Goal: Transaction & Acquisition: Purchase product/service

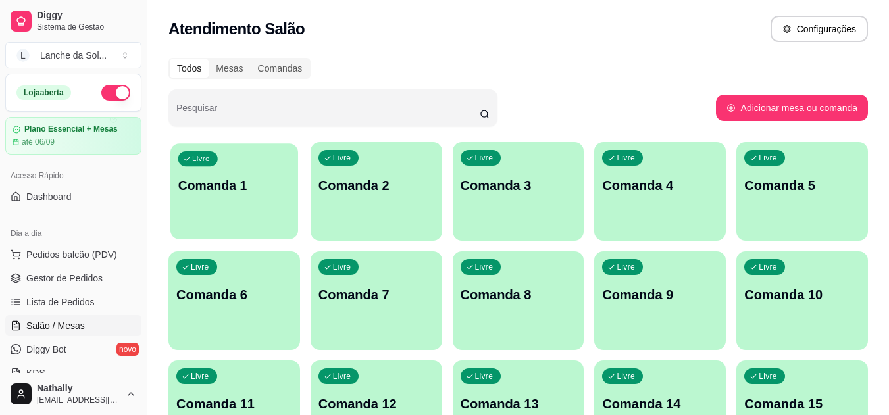
click at [251, 207] on div "Livre Comanda 1" at bounding box center [234, 183] width 128 height 80
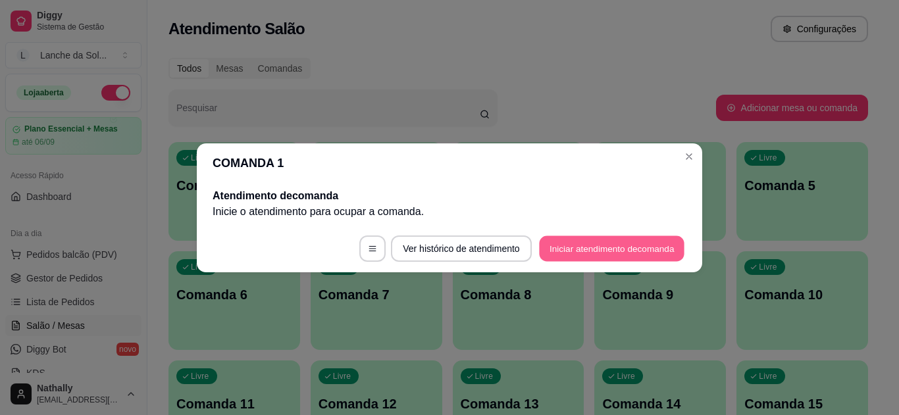
click at [601, 248] on button "Iniciar atendimento de comanda" at bounding box center [611, 249] width 145 height 26
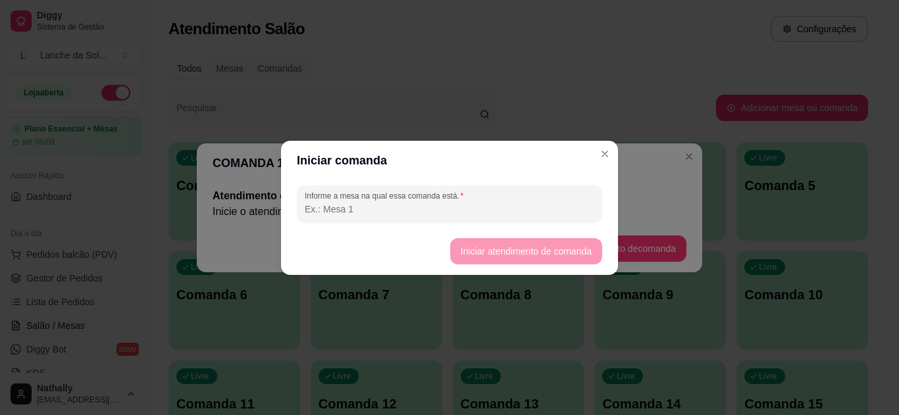
click at [567, 205] on input "Informe a mesa na qual essa comanda está." at bounding box center [450, 209] width 290 height 13
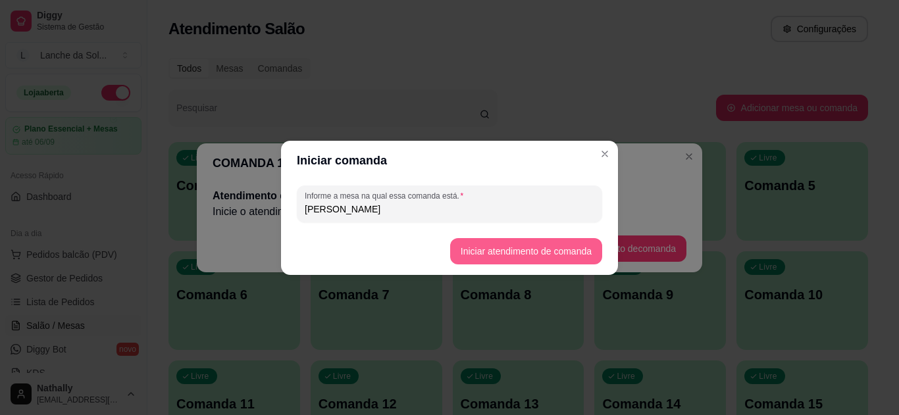
type input "[PERSON_NAME]"
click at [537, 243] on button "Iniciar atendimento de comanda" at bounding box center [525, 251] width 147 height 26
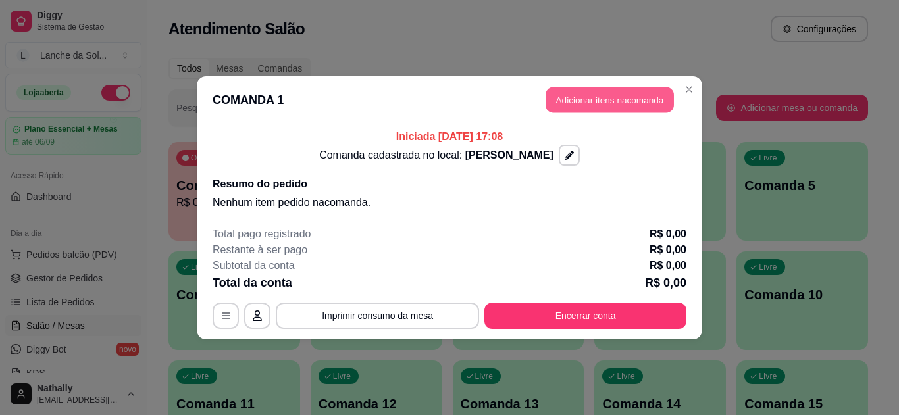
click at [619, 97] on button "Adicionar itens na comanda" at bounding box center [610, 100] width 128 height 26
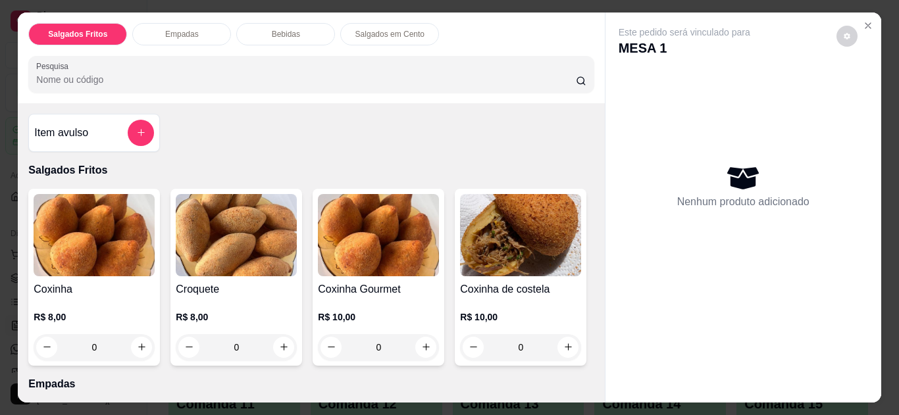
click at [859, 15] on button "Close" at bounding box center [867, 25] width 21 height 21
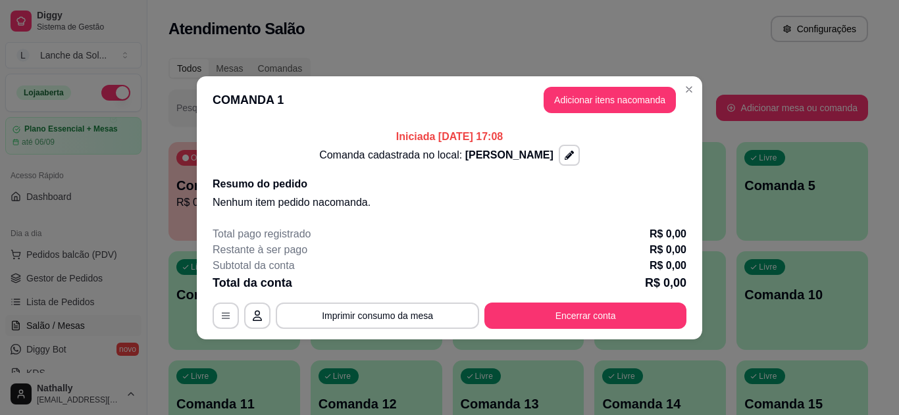
click at [693, 79] on header "COMANDA 1 Adicionar itens na comanda" at bounding box center [449, 99] width 505 height 47
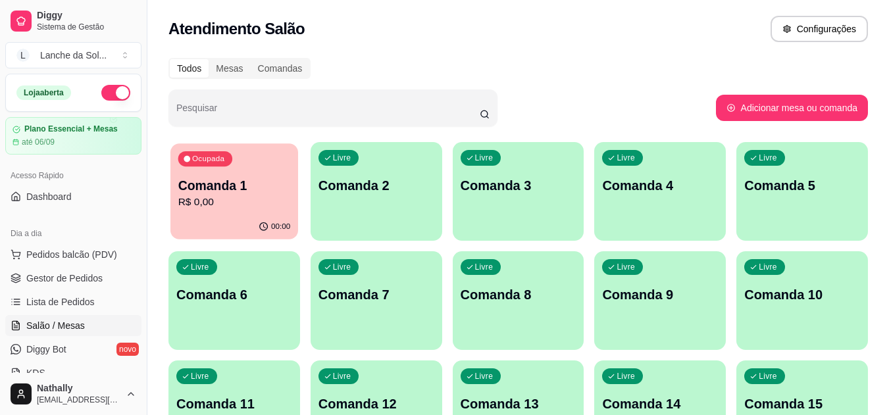
click at [232, 230] on div "00:00" at bounding box center [234, 227] width 128 height 25
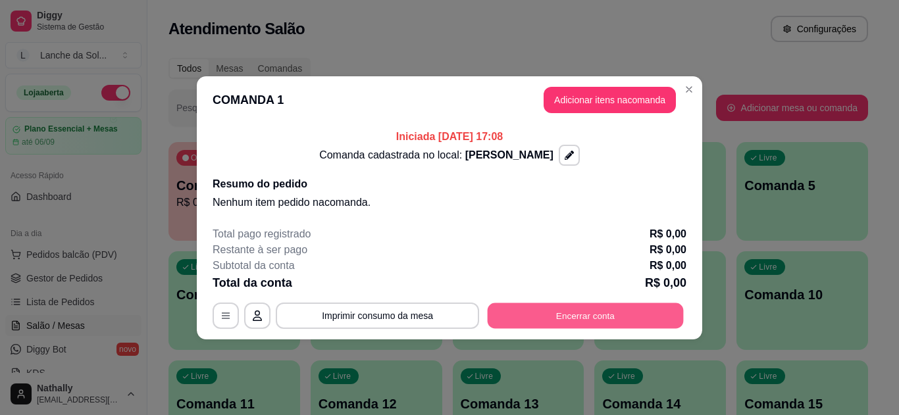
click at [534, 304] on button "Encerrar conta" at bounding box center [586, 316] width 196 height 26
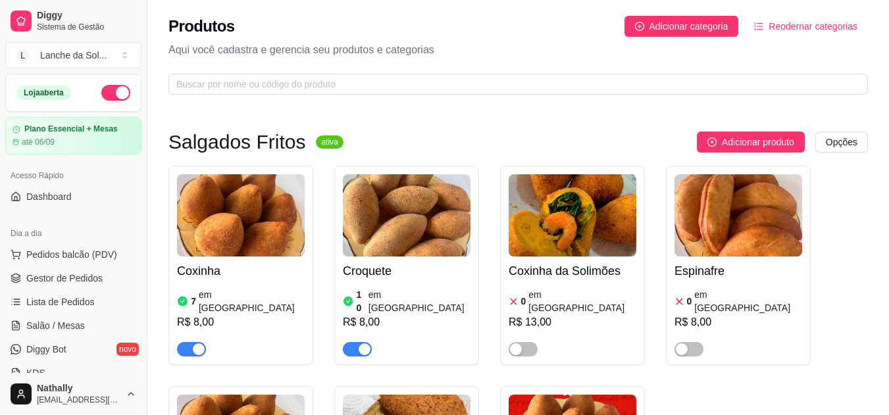
click at [75, 247] on button "Pedidos balcão (PDV)" at bounding box center [73, 254] width 136 height 21
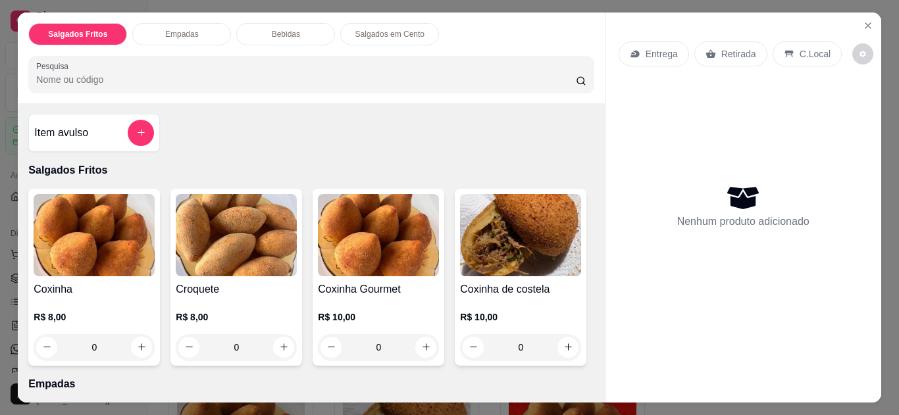
click at [784, 51] on icon at bounding box center [788, 54] width 9 height 7
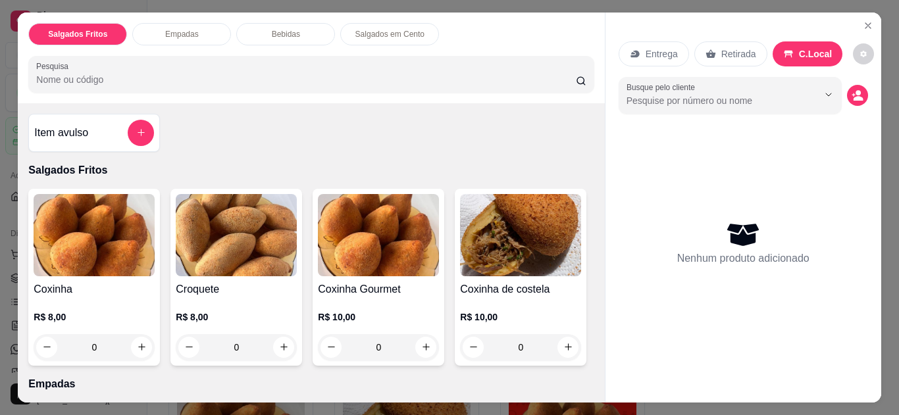
click at [605, 183] on div "Entrega Retirada C.Local Busque pelo cliente Nenhum produto adicionado" at bounding box center [743, 197] width 276 height 369
drag, startPoint x: 600, startPoint y: 183, endPoint x: 590, endPoint y: 176, distance: 12.8
click at [590, 176] on div "Salgados Fritos Empadas Bebidas Salgados em Cento Pesquisa Item avulso Salgados…" at bounding box center [449, 208] width 863 height 390
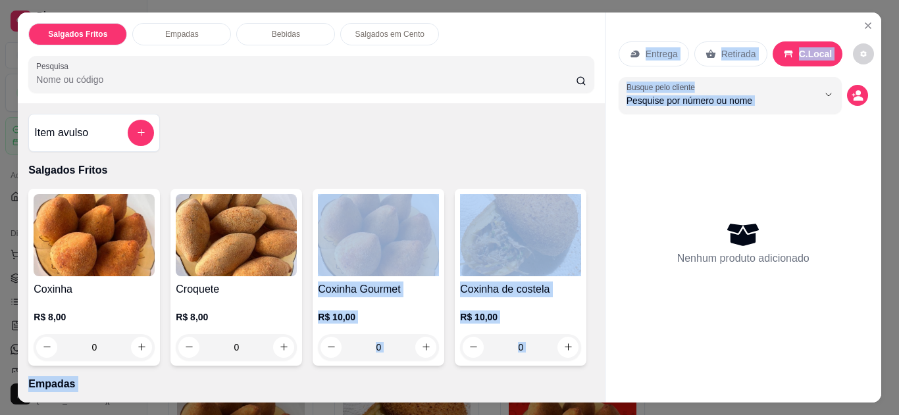
scroll to position [263, 0]
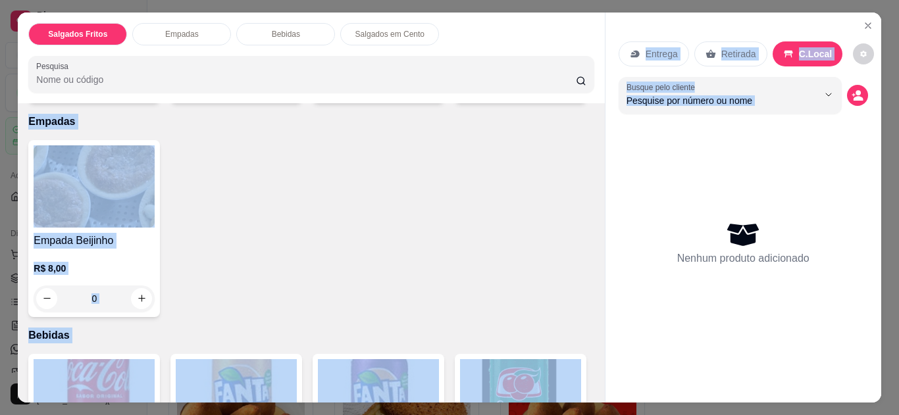
click at [558, 95] on button "increase-product-quantity" at bounding box center [568, 84] width 20 height 20
type input "1"
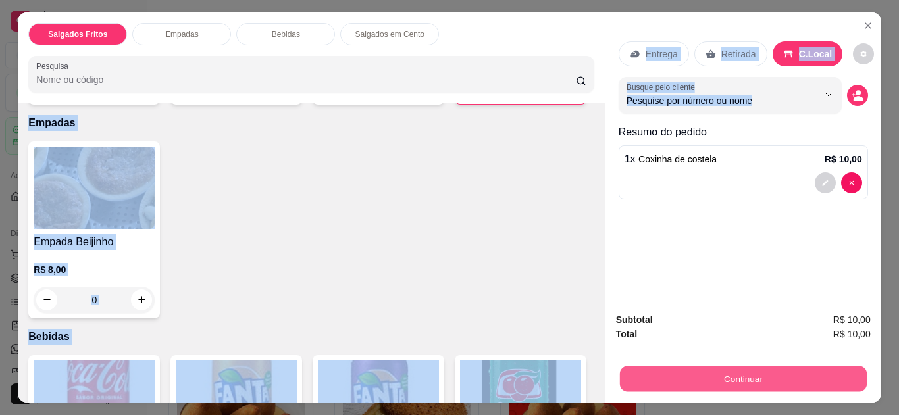
click at [705, 372] on button "Continuar" at bounding box center [742, 380] width 247 height 26
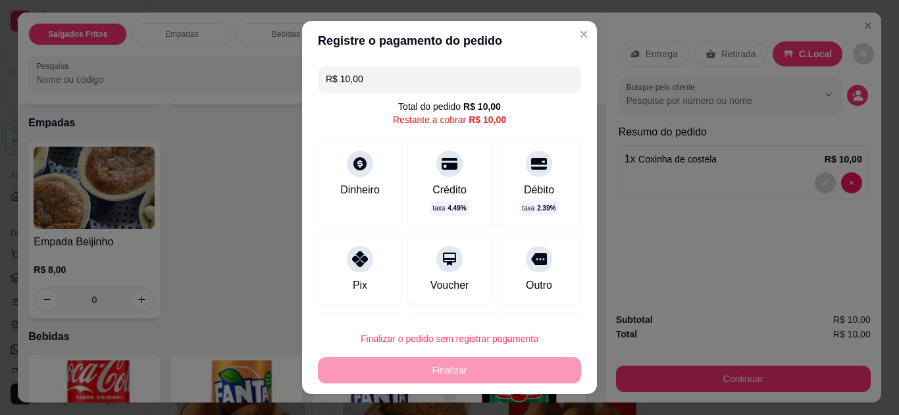
click at [355, 253] on icon at bounding box center [360, 259] width 16 height 16
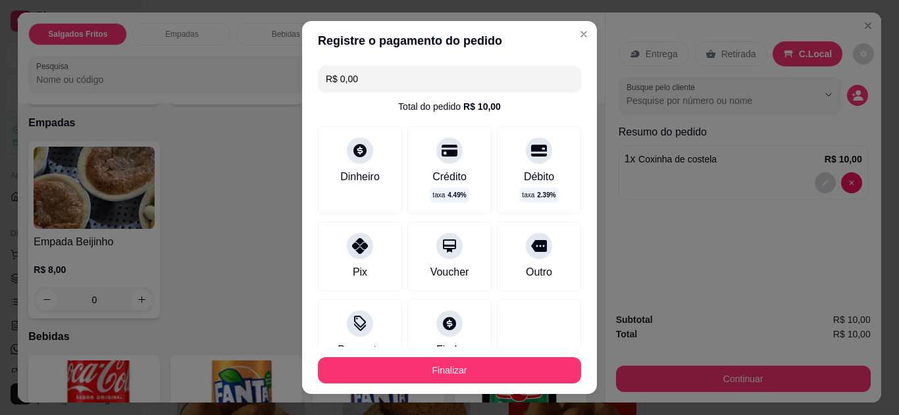
click at [404, 78] on input "R$ 0,00" at bounding box center [449, 79] width 247 height 26
type input "R$ 10,00"
click at [353, 267] on div "Pix" at bounding box center [360, 273] width 14 height 16
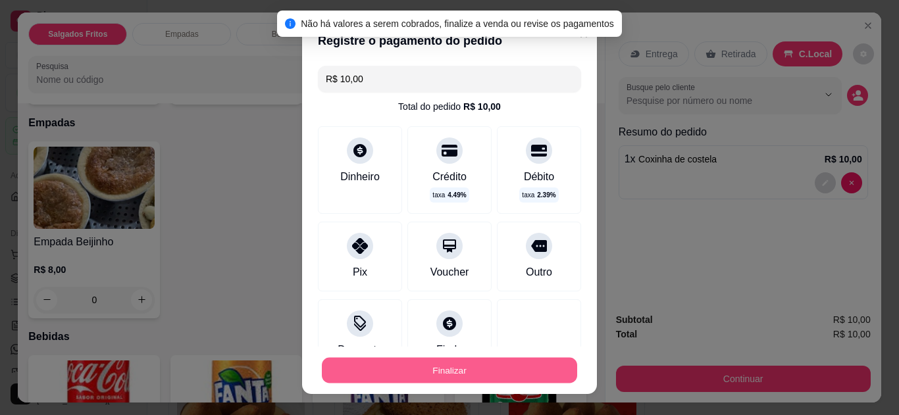
click at [442, 369] on button "Finalizar" at bounding box center [449, 371] width 255 height 26
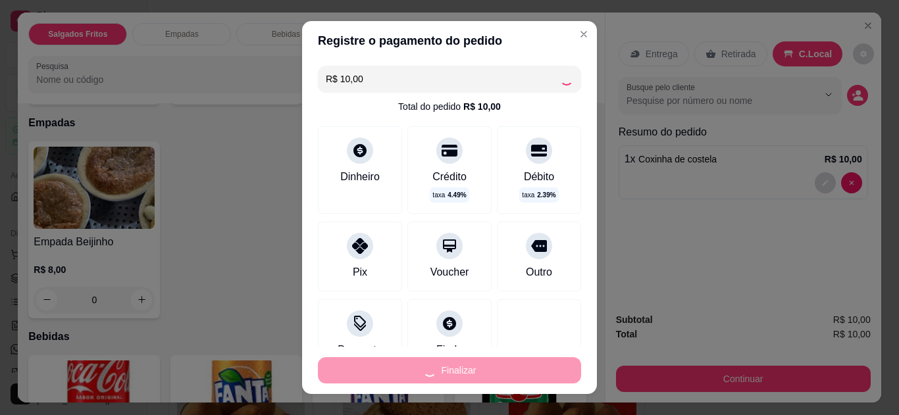
type input "0"
type input "-R$ 10,00"
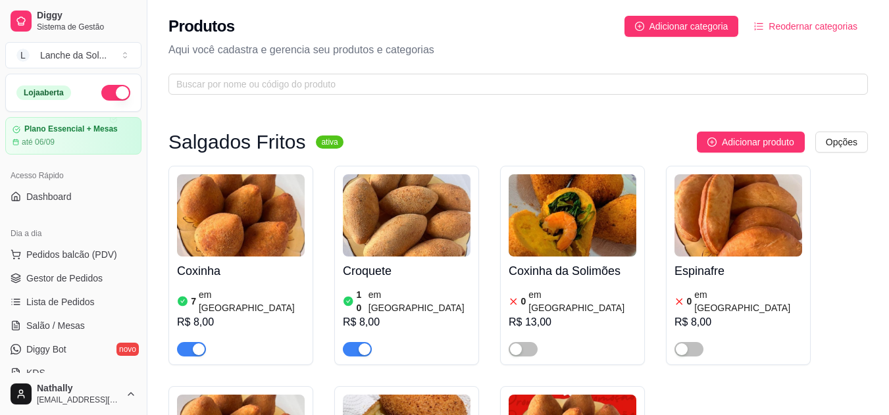
click at [102, 280] on link "Gestor de Pedidos" at bounding box center [73, 278] width 136 height 21
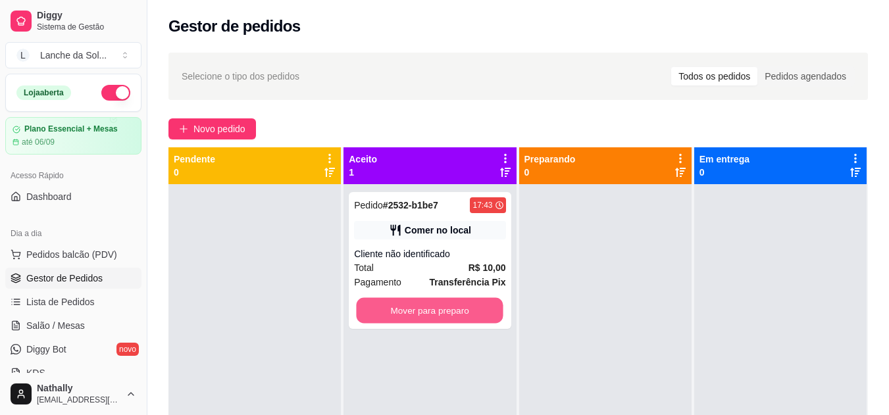
click at [403, 310] on button "Mover para preparo" at bounding box center [430, 311] width 147 height 26
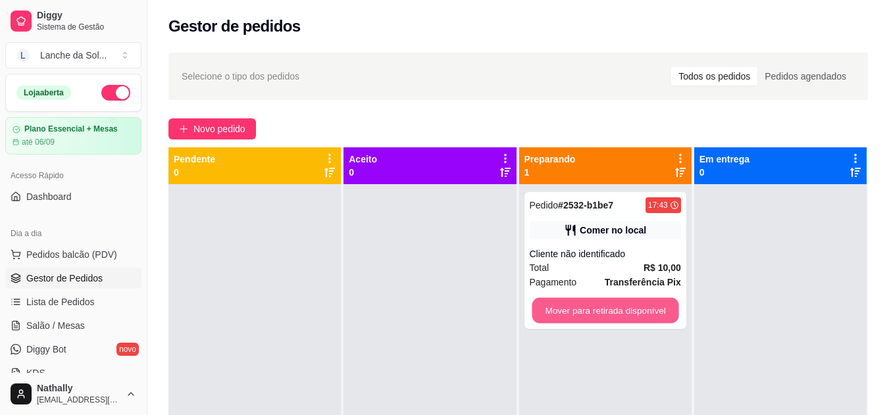
click at [557, 306] on button "Mover para retirada disponível" at bounding box center [605, 311] width 147 height 26
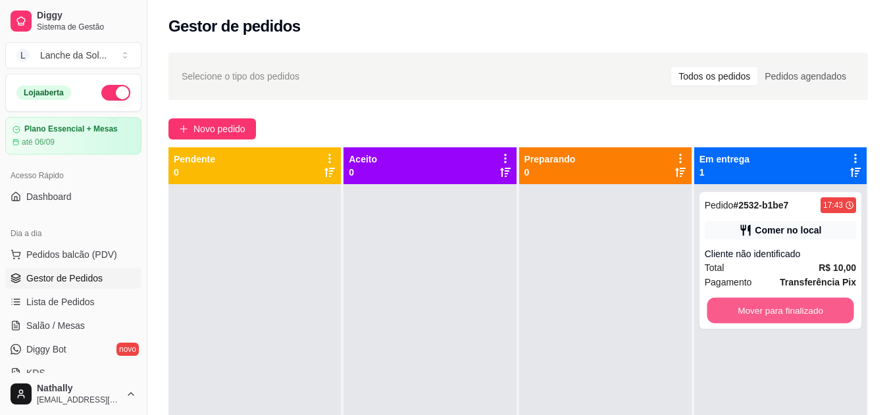
click at [737, 307] on button "Mover para finalizado" at bounding box center [780, 311] width 147 height 26
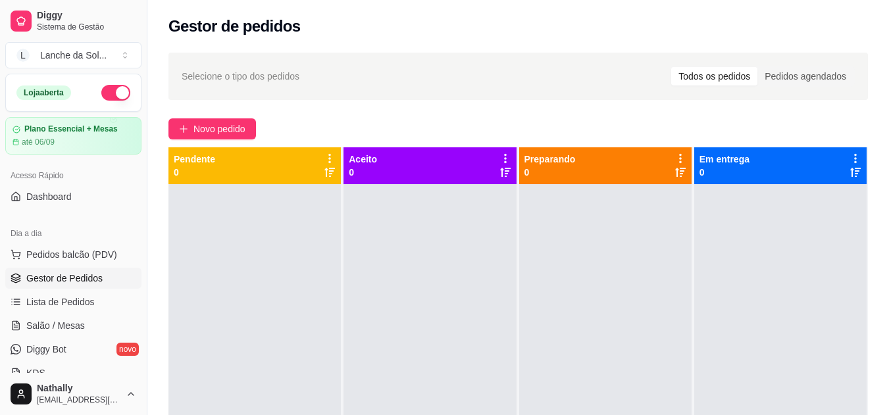
click at [68, 249] on span "Pedidos balcão (PDV)" at bounding box center [71, 254] width 91 height 13
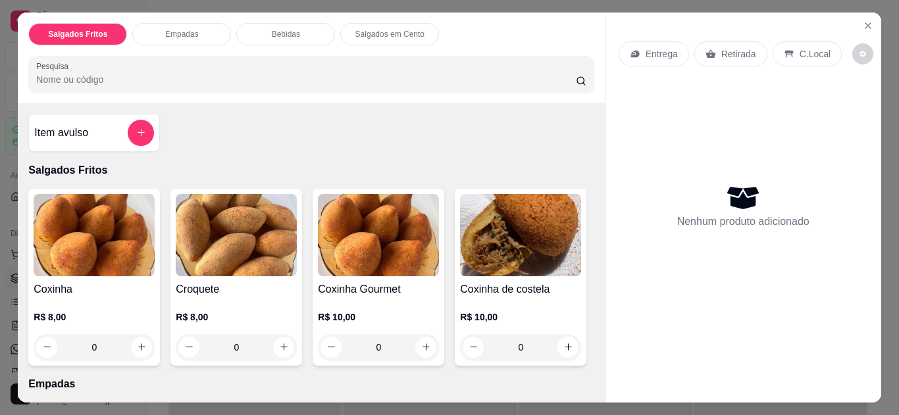
click at [811, 41] on div "C.Local" at bounding box center [807, 53] width 69 height 25
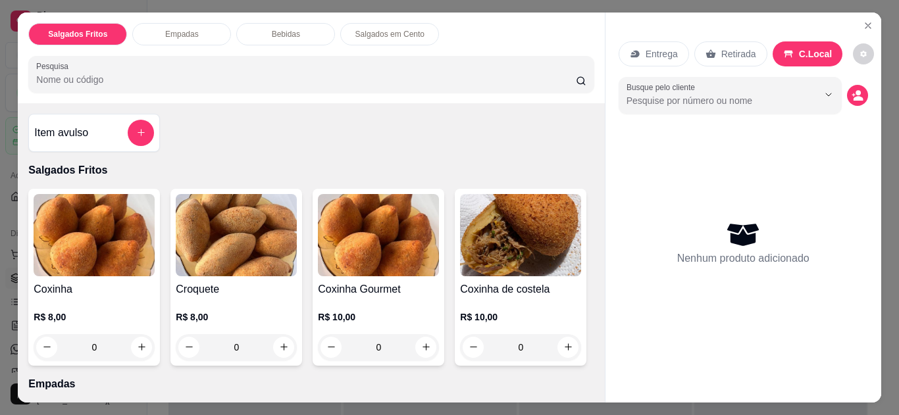
scroll to position [263, 0]
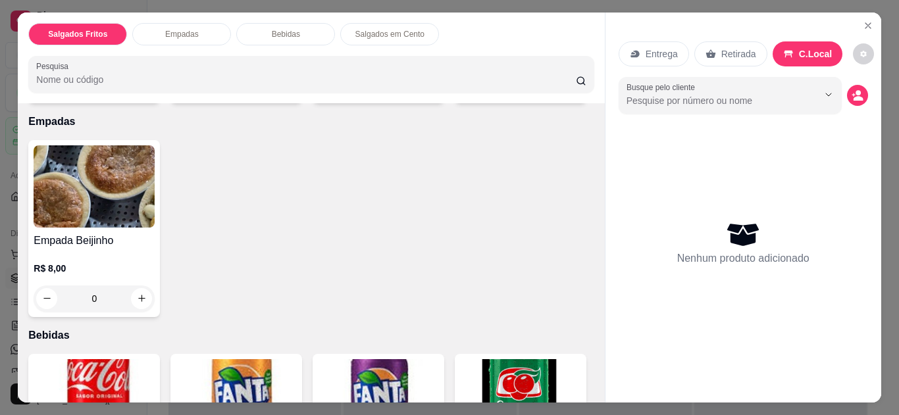
click at [563, 90] on icon "increase-product-quantity" at bounding box center [568, 85] width 10 height 10
type input "1"
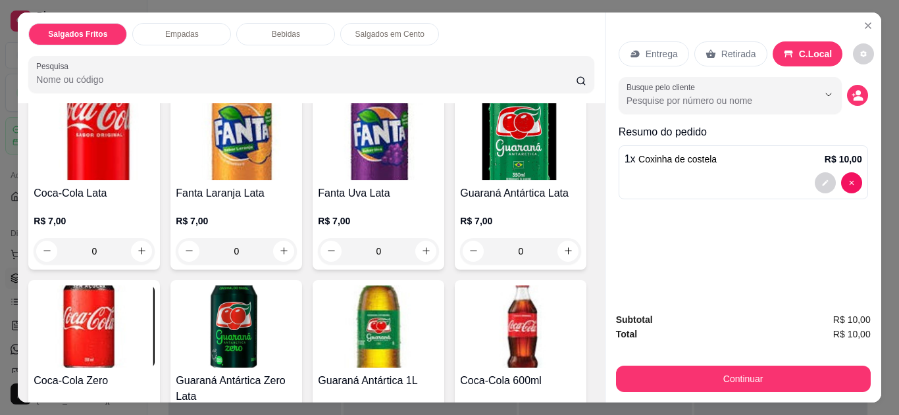
scroll to position [788, 0]
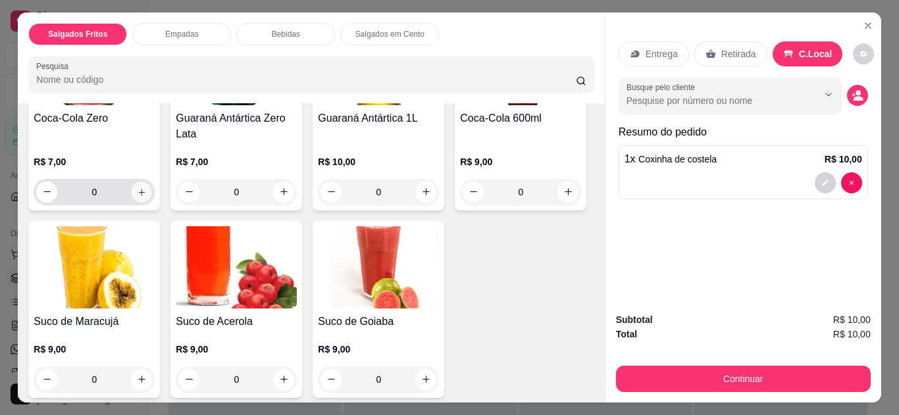
click at [147, 197] on icon "increase-product-quantity" at bounding box center [142, 193] width 10 height 10
type input "1"
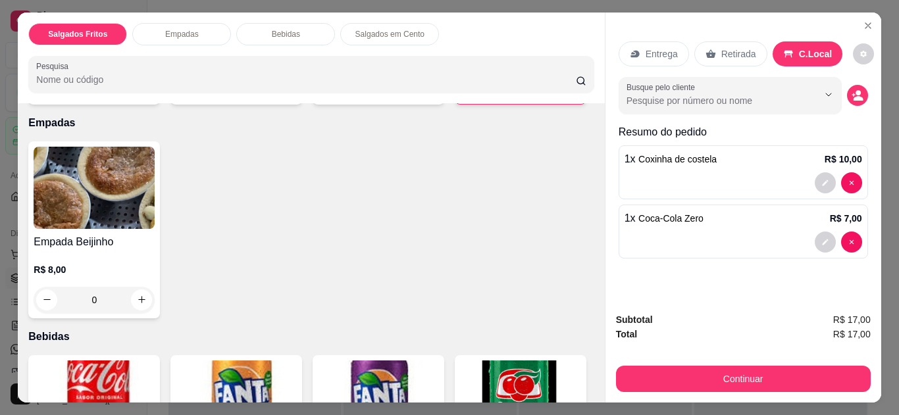
scroll to position [0, 0]
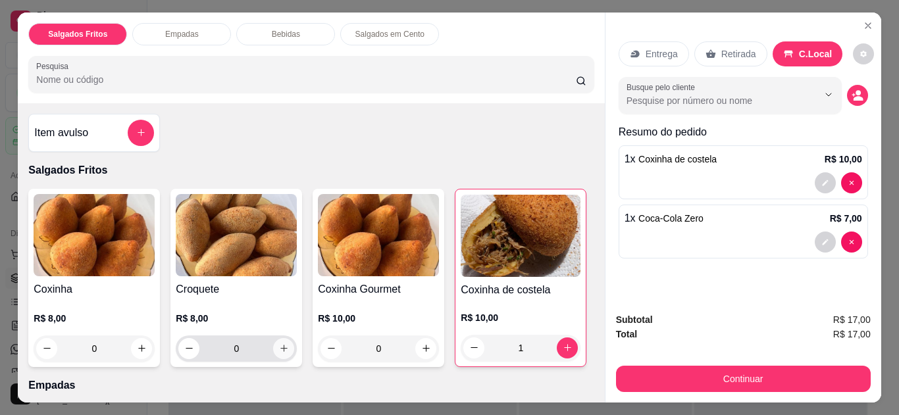
click at [280, 345] on icon "increase-product-quantity" at bounding box center [283, 348] width 7 height 7
type input "1"
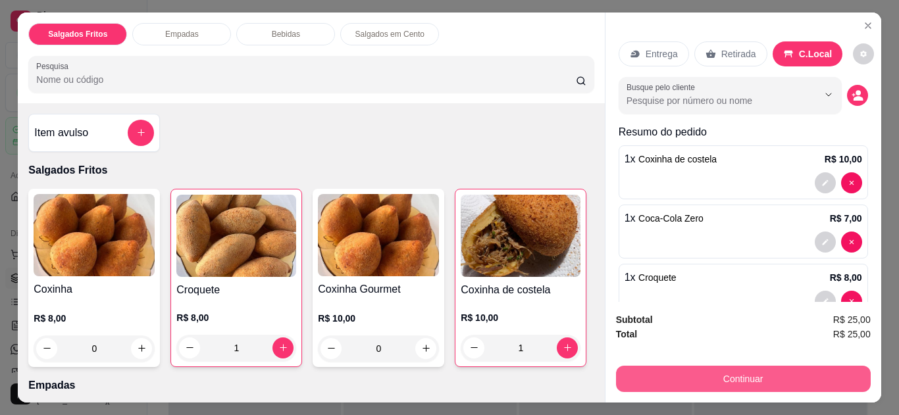
click at [703, 375] on button "Continuar" at bounding box center [743, 379] width 255 height 26
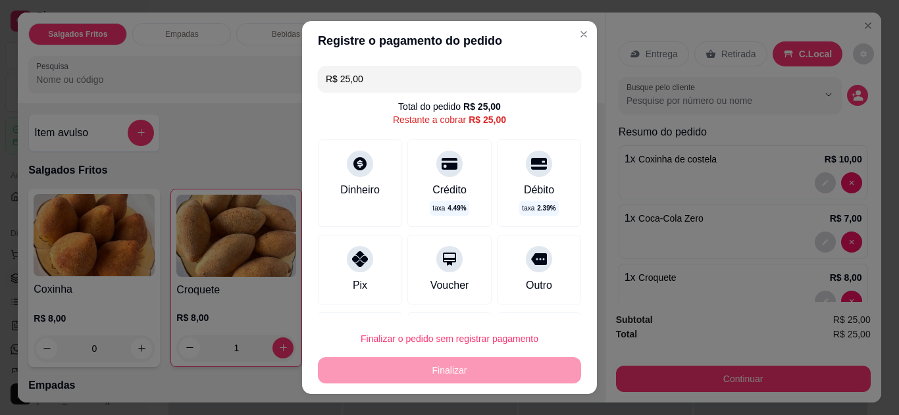
click at [367, 255] on div "Pix" at bounding box center [360, 270] width 84 height 70
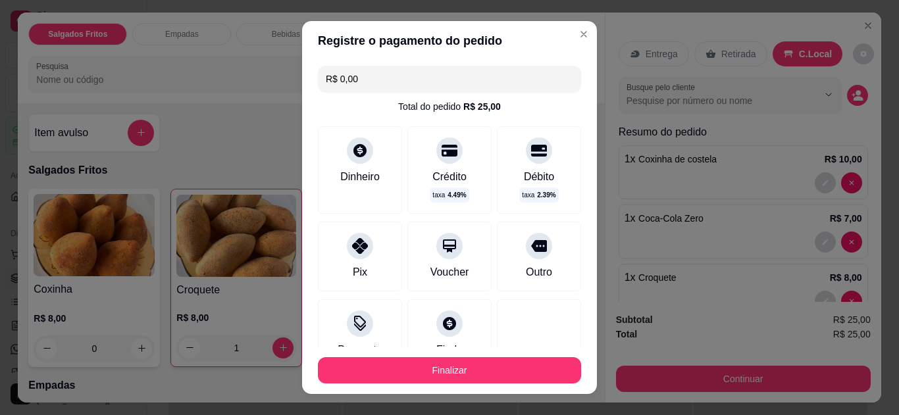
click at [328, 80] on input "R$ 0,00" at bounding box center [449, 79] width 247 height 26
type input "R$ 25,00"
click at [349, 233] on div at bounding box center [360, 246] width 26 height 26
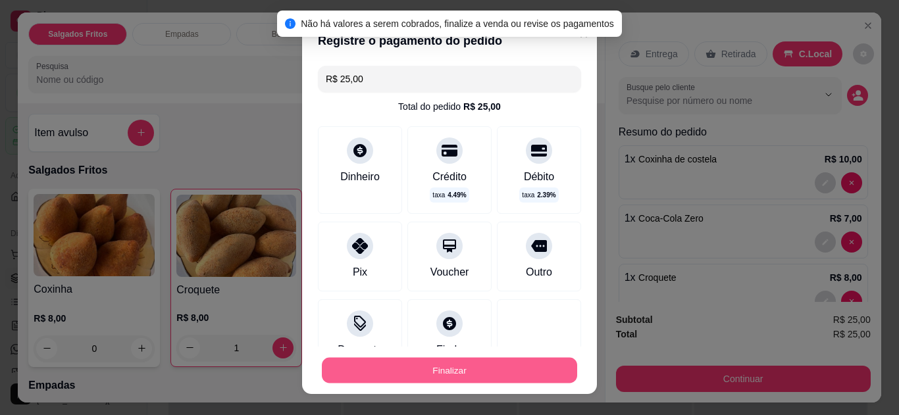
click at [392, 371] on button "Finalizar" at bounding box center [449, 371] width 255 height 26
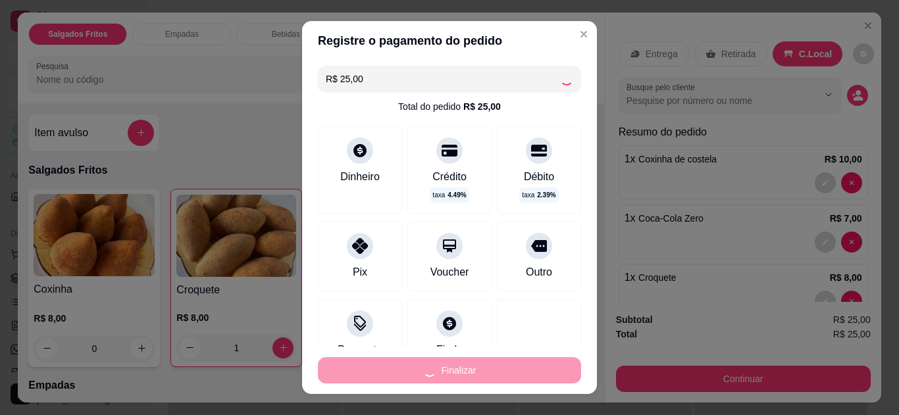
type input "0"
type input "-R$ 25,00"
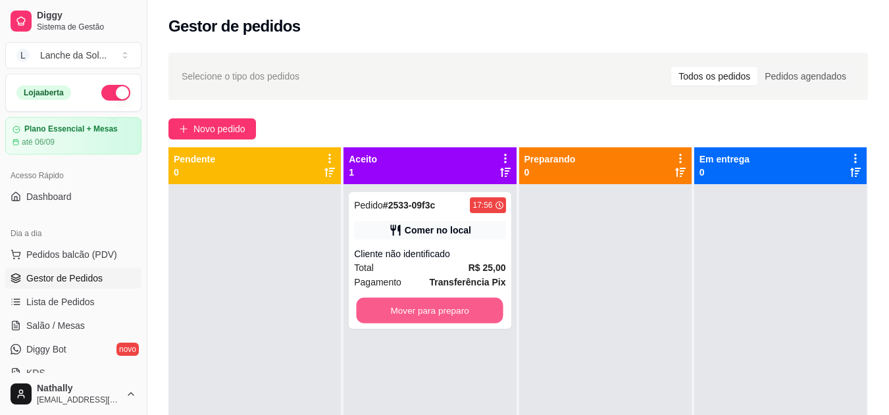
click at [428, 309] on button "Mover para preparo" at bounding box center [430, 311] width 147 height 26
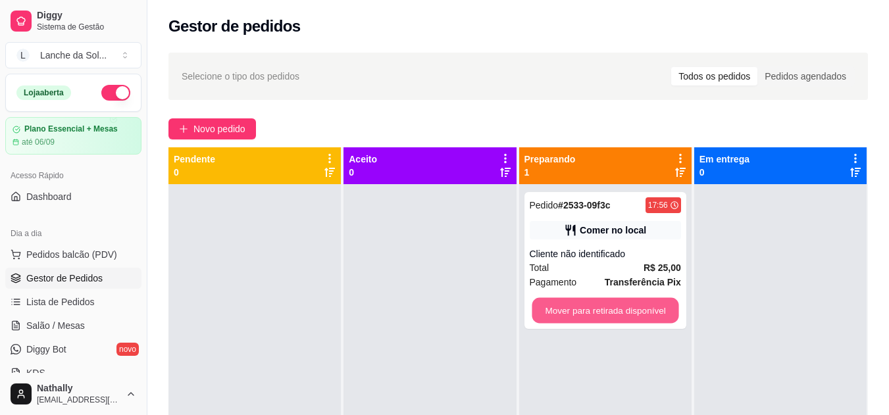
click at [568, 307] on button "Mover para retirada disponível" at bounding box center [605, 311] width 147 height 26
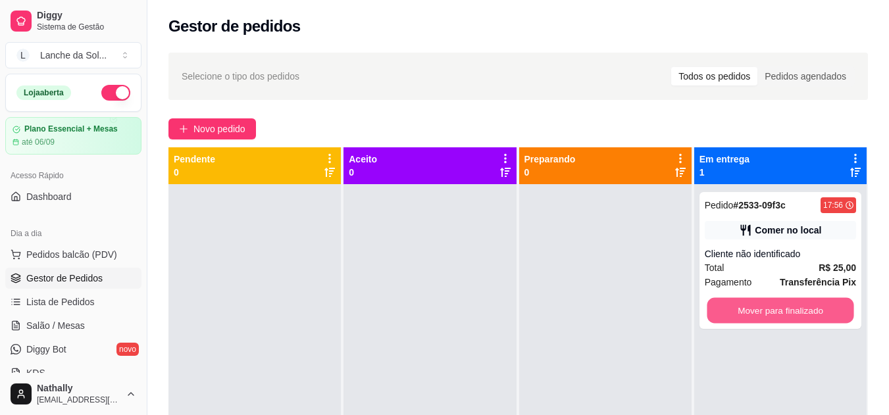
click at [713, 307] on button "Mover para finalizado" at bounding box center [780, 311] width 147 height 26
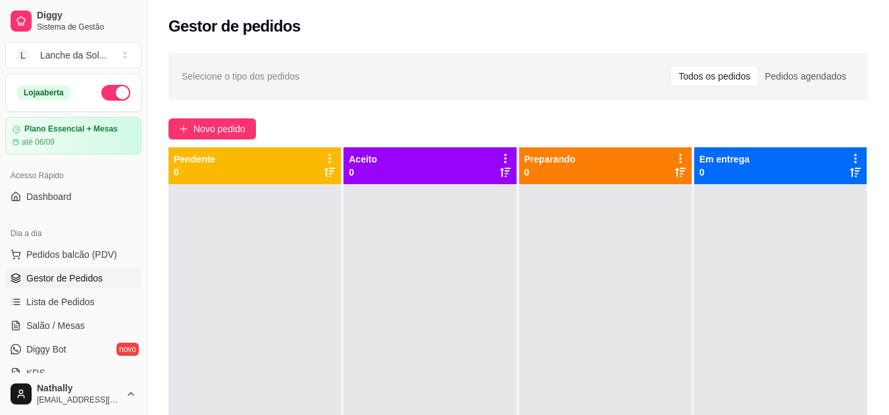
click at [81, 295] on link "Lista de Pedidos" at bounding box center [73, 302] width 136 height 21
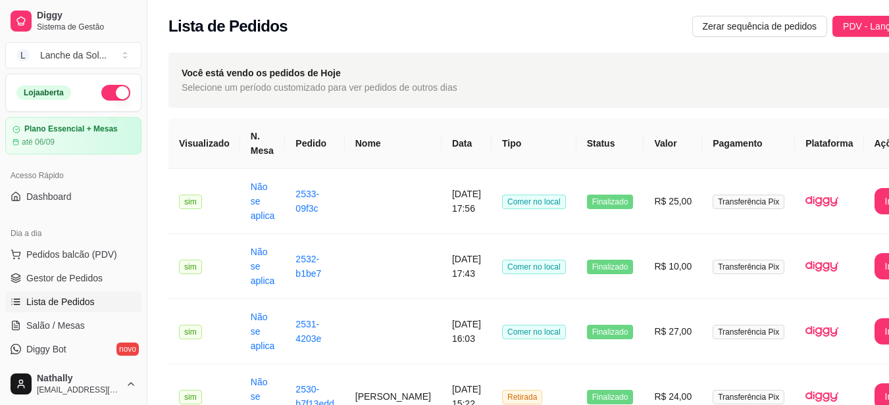
click at [80, 249] on span "Pedidos balcão (PDV)" at bounding box center [71, 254] width 91 height 13
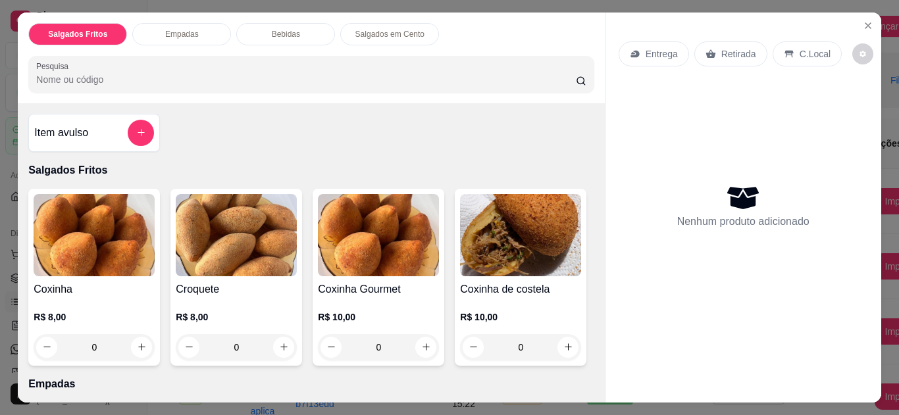
click at [805, 47] on p "C.Local" at bounding box center [815, 53] width 31 height 13
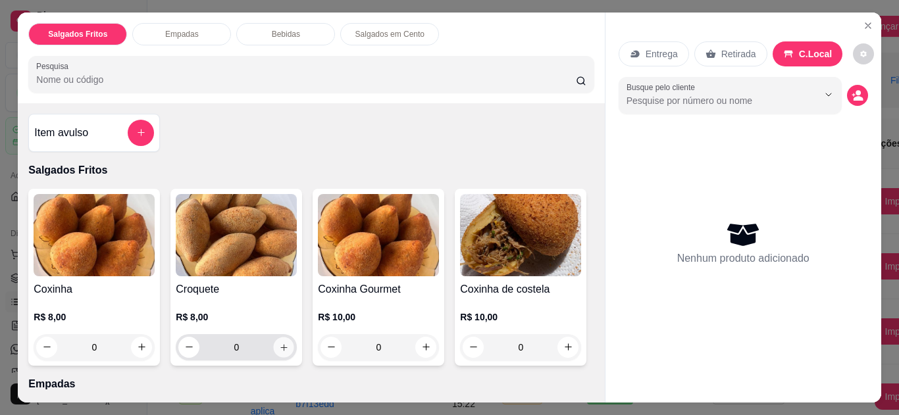
click at [280, 344] on icon "increase-product-quantity" at bounding box center [283, 347] width 7 height 7
type input "1"
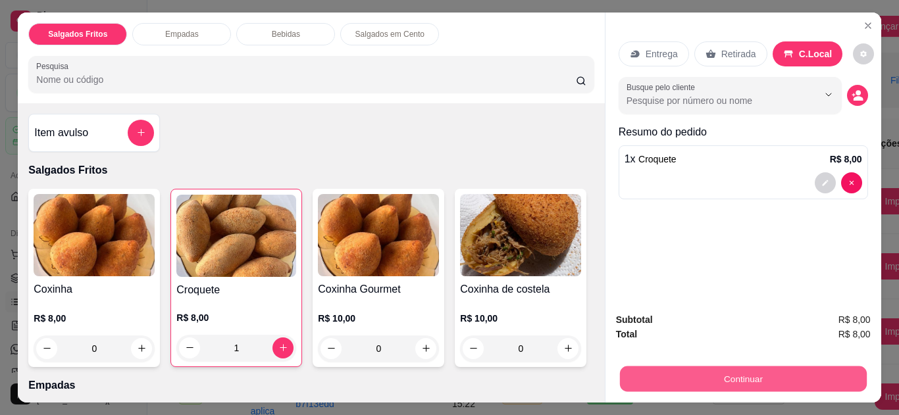
click at [719, 367] on button "Continuar" at bounding box center [742, 380] width 247 height 26
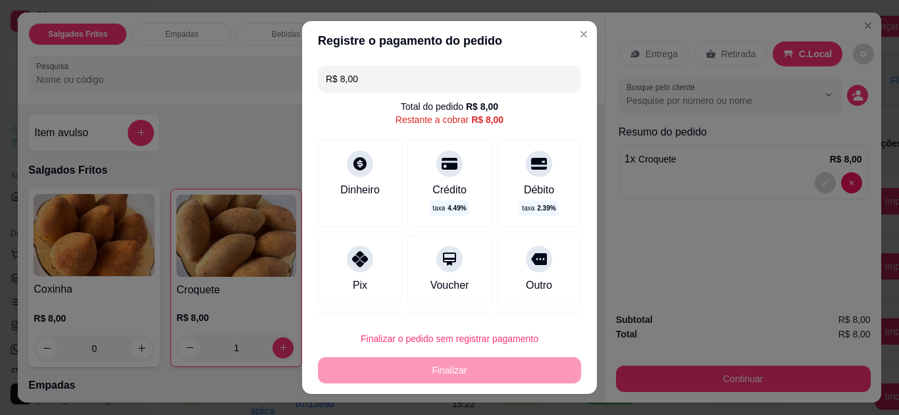
click at [363, 259] on div at bounding box center [360, 259] width 26 height 26
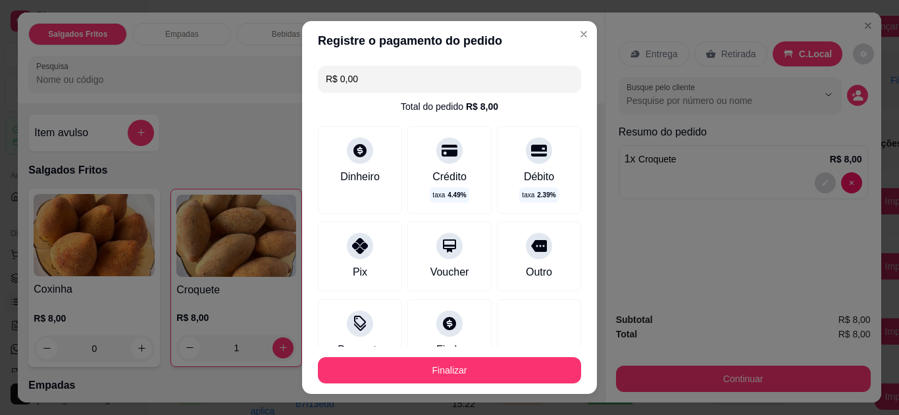
click at [452, 76] on input "R$ 0,00" at bounding box center [449, 79] width 247 height 26
type input "R$ 8,00"
click at [371, 248] on div "Pix" at bounding box center [360, 257] width 84 height 70
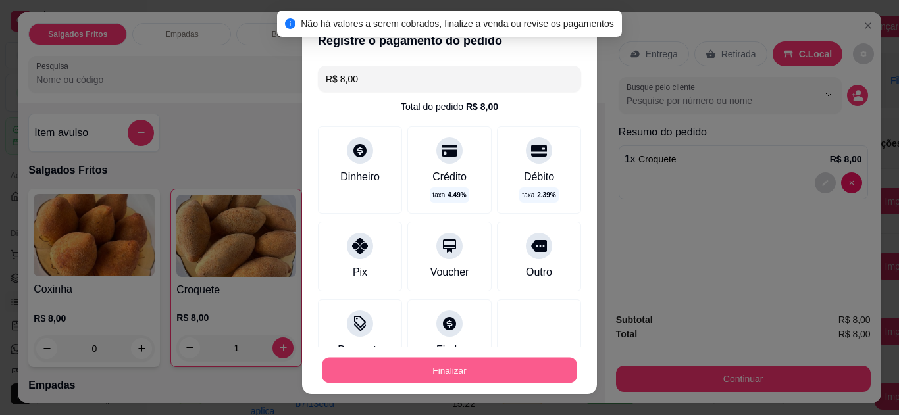
click at [417, 367] on button "Finalizar" at bounding box center [449, 371] width 255 height 26
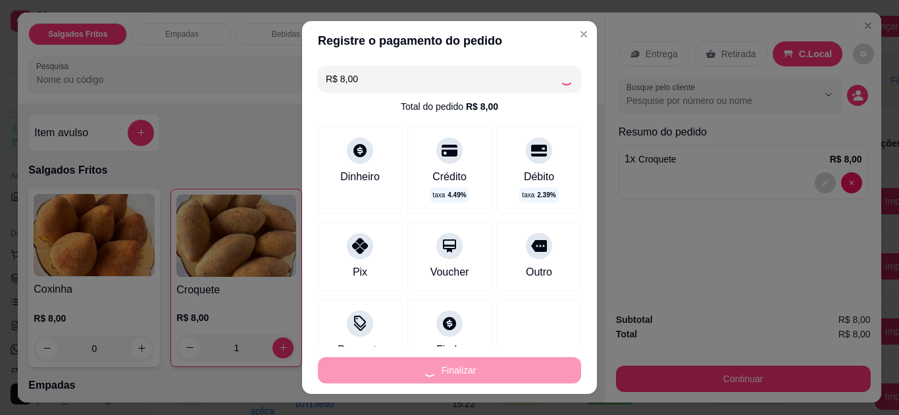
type input "0"
type input "-R$ 8,00"
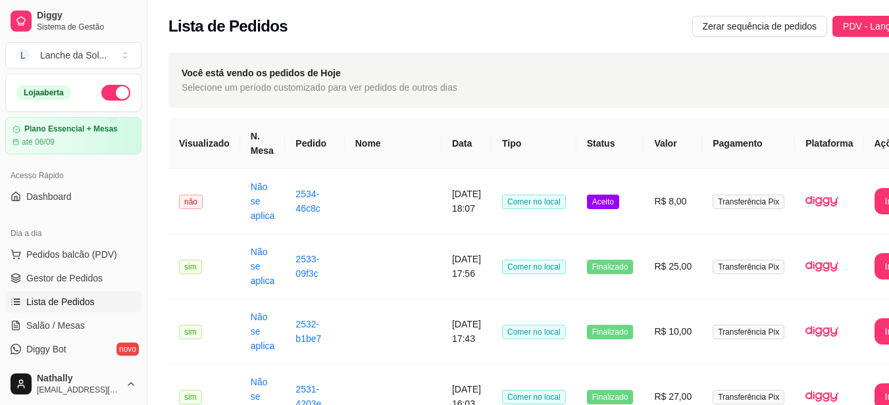
click at [35, 280] on span "Gestor de Pedidos" at bounding box center [64, 278] width 76 height 13
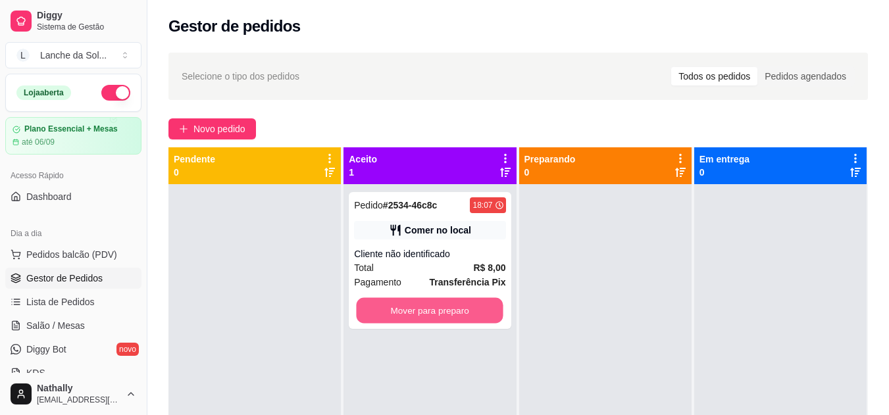
click at [405, 305] on button "Mover para preparo" at bounding box center [430, 311] width 147 height 26
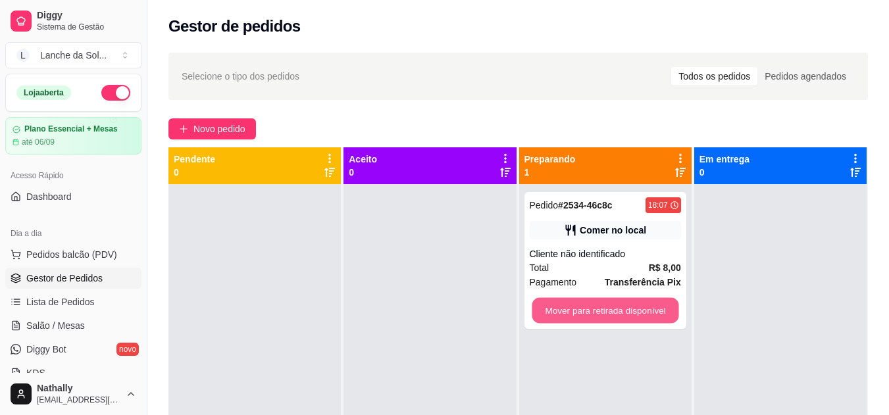
click at [607, 309] on button "Mover para retirada disponível" at bounding box center [605, 311] width 147 height 26
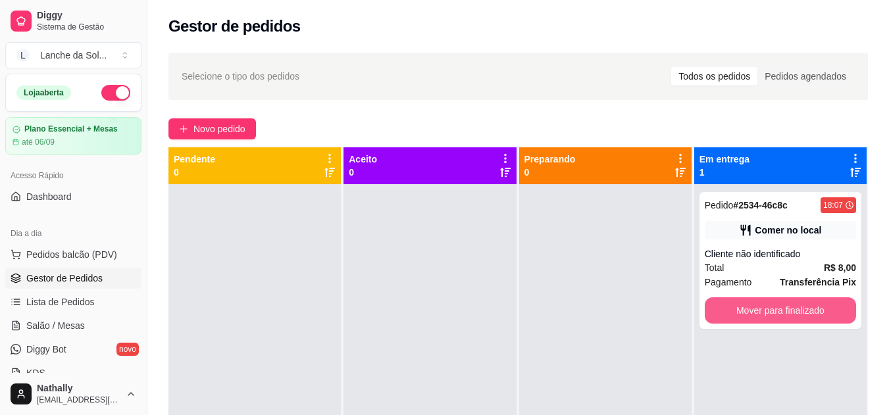
click at [742, 301] on button "Mover para finalizado" at bounding box center [780, 310] width 151 height 26
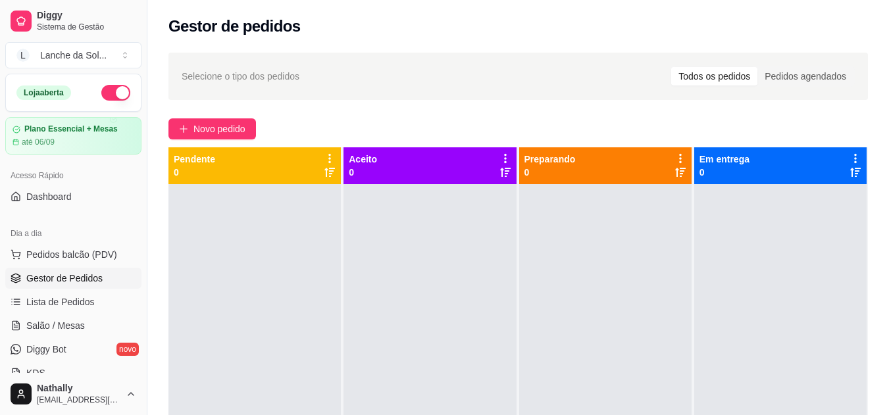
click at [440, 322] on div at bounding box center [430, 391] width 172 height 415
click at [65, 254] on span "Pedidos balcão (PDV)" at bounding box center [71, 254] width 91 height 13
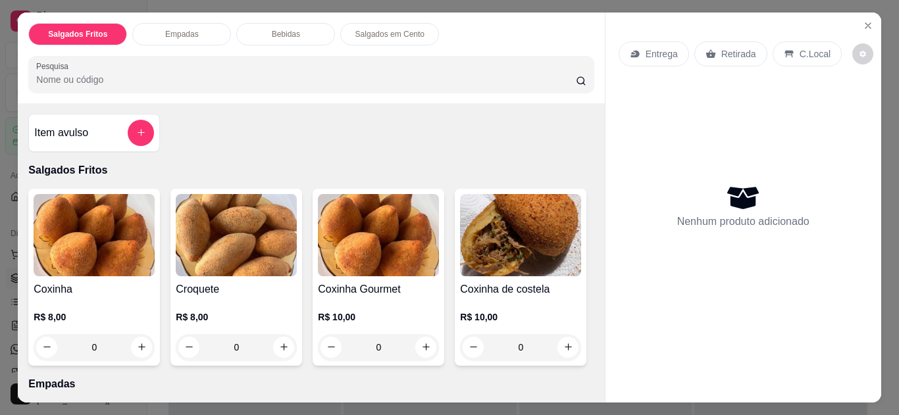
click at [800, 47] on p "C.Local" at bounding box center [815, 53] width 31 height 13
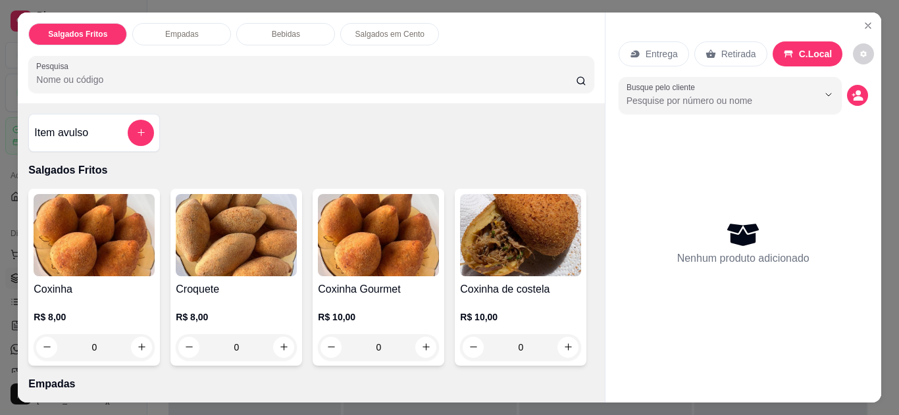
click at [631, 114] on div "Nenhum produto adicionado" at bounding box center [743, 243] width 249 height 258
click at [279, 345] on icon "increase-product-quantity" at bounding box center [284, 348] width 10 height 10
type input "1"
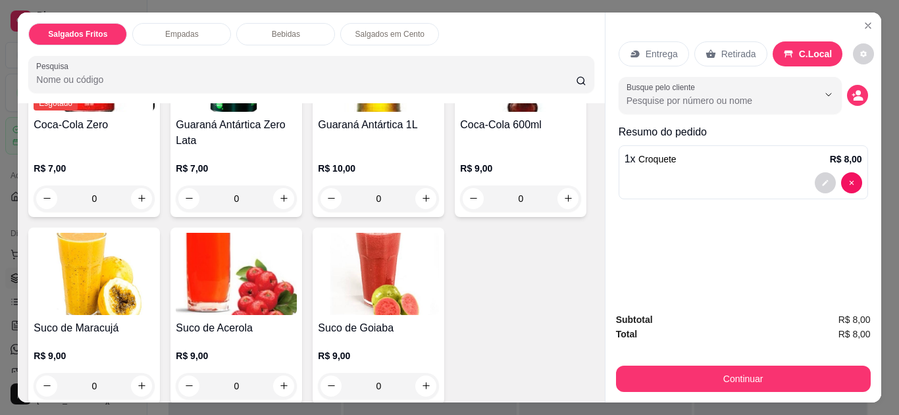
scroll to position [788, 0]
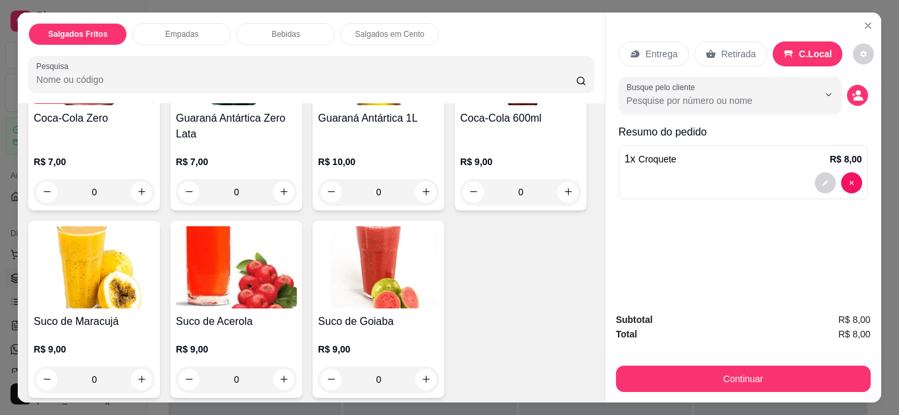
type input "1"
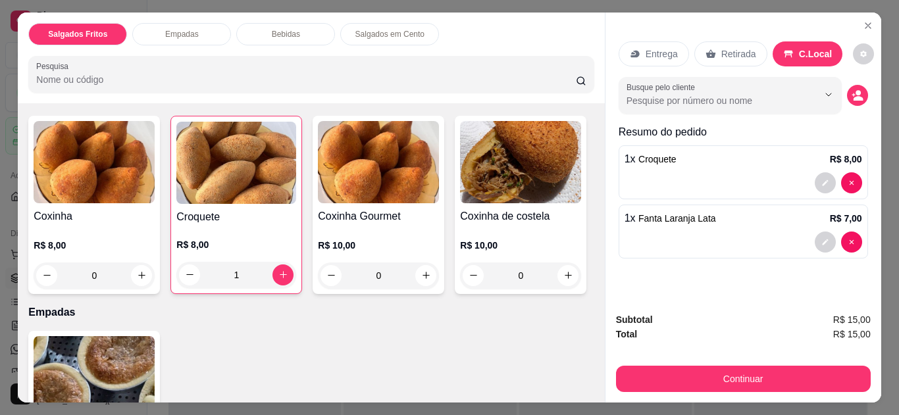
scroll to position [0, 0]
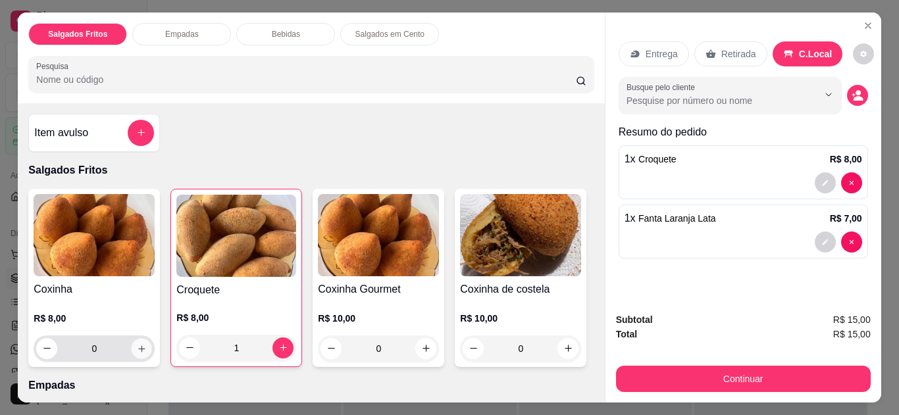
click at [138, 344] on icon "increase-product-quantity" at bounding box center [142, 349] width 10 height 10
type input "1"
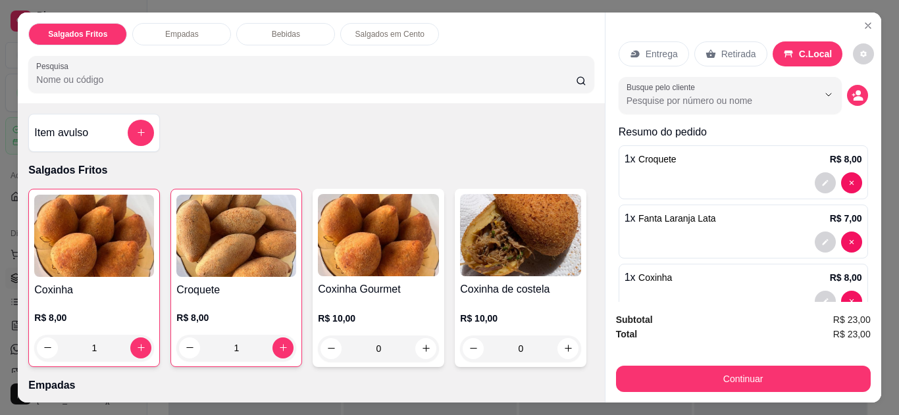
scroll to position [34, 0]
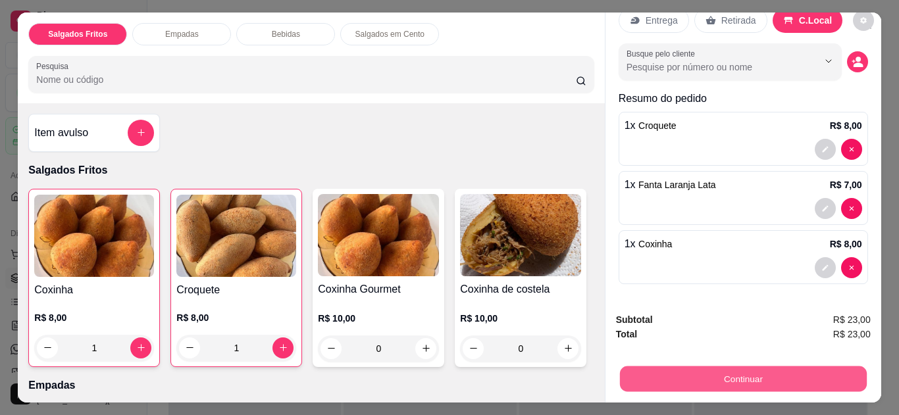
click at [790, 367] on button "Continuar" at bounding box center [742, 380] width 247 height 26
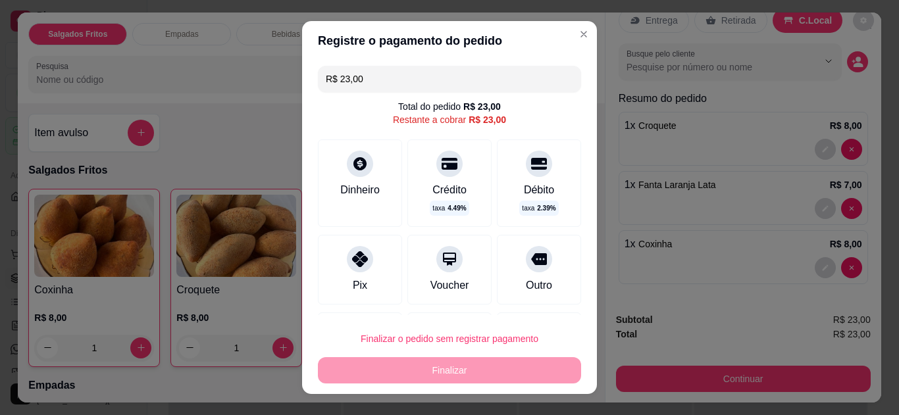
click at [384, 257] on div "Pix" at bounding box center [360, 270] width 84 height 70
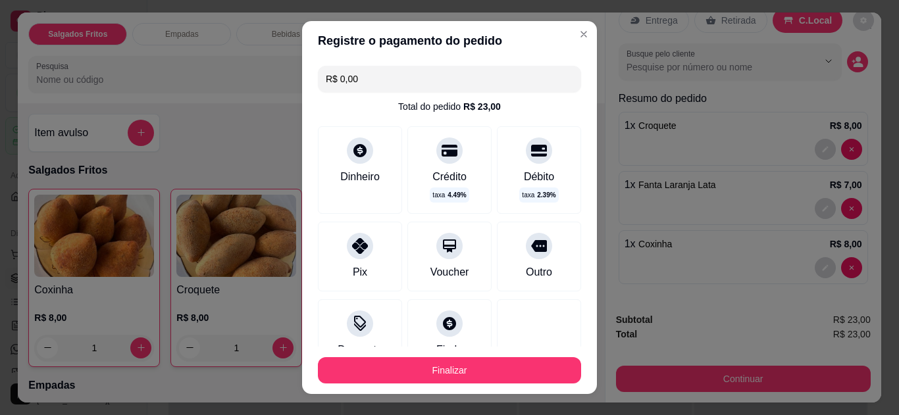
click at [455, 84] on input "R$ 0,00" at bounding box center [449, 79] width 247 height 26
type input "R$ 23,00"
click at [359, 240] on icon at bounding box center [360, 246] width 16 height 16
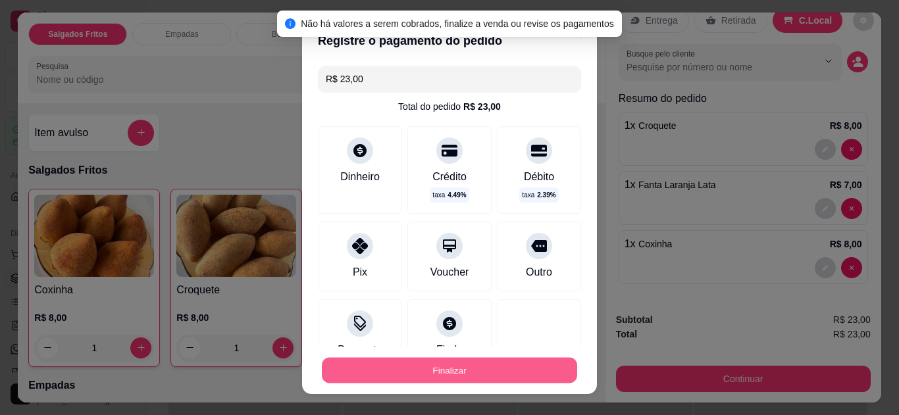
click at [423, 376] on button "Finalizar" at bounding box center [449, 371] width 255 height 26
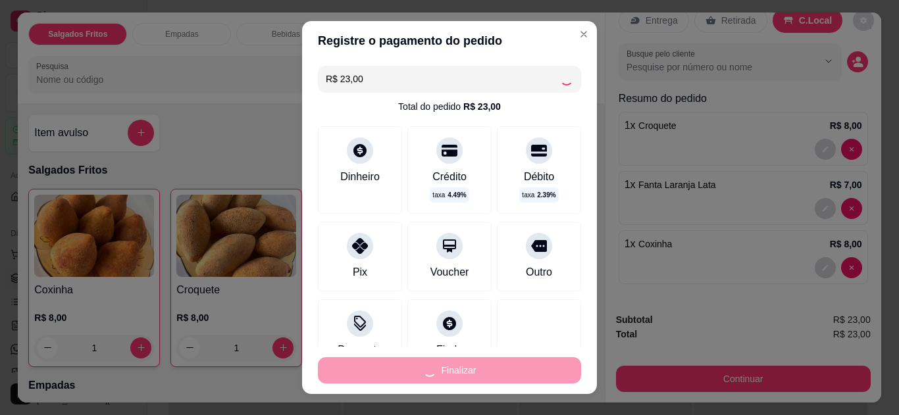
type input "0"
type input "-R$ 23,00"
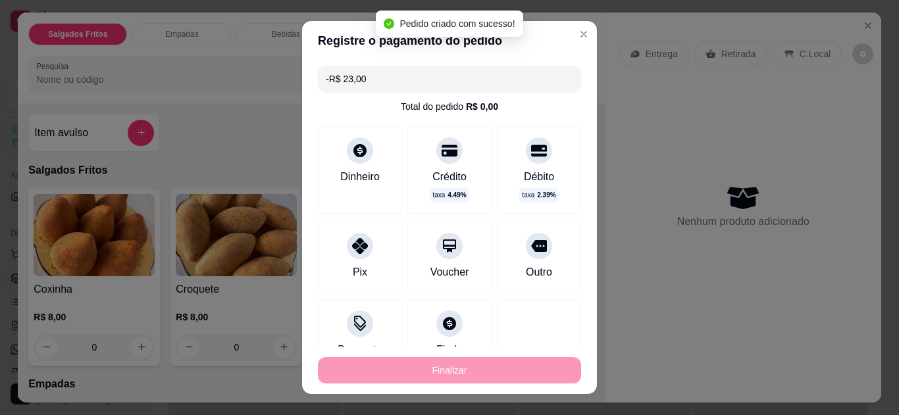
scroll to position [0, 0]
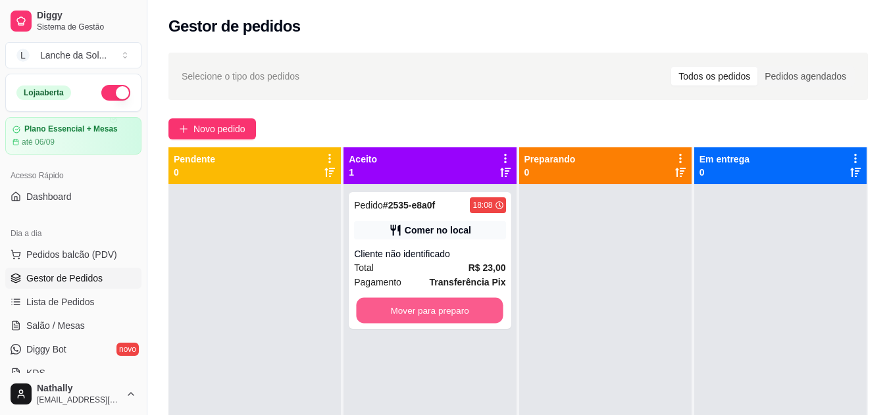
click at [440, 305] on button "Mover para preparo" at bounding box center [430, 311] width 147 height 26
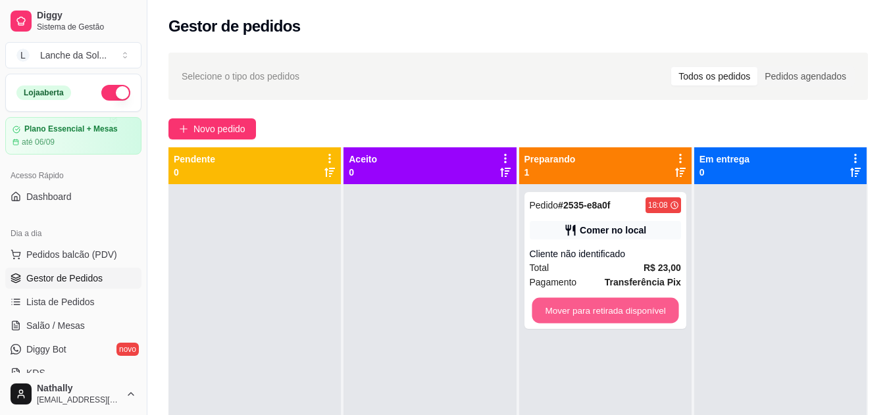
click at [630, 309] on button "Mover para retirada disponível" at bounding box center [605, 311] width 147 height 26
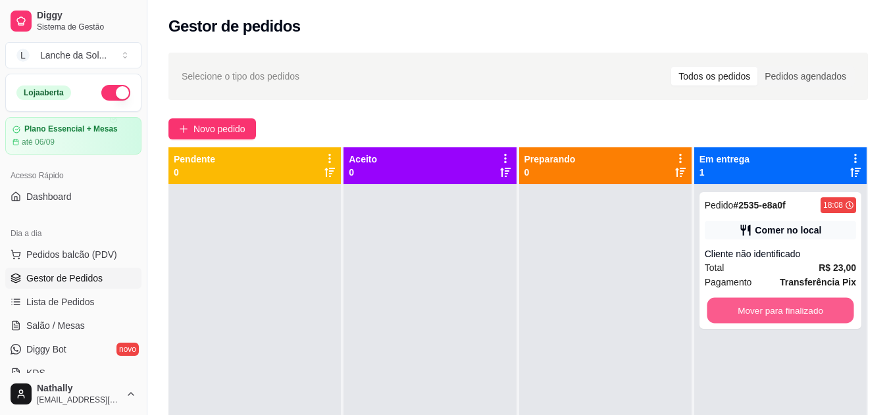
click at [777, 300] on button "Mover para finalizado" at bounding box center [780, 311] width 147 height 26
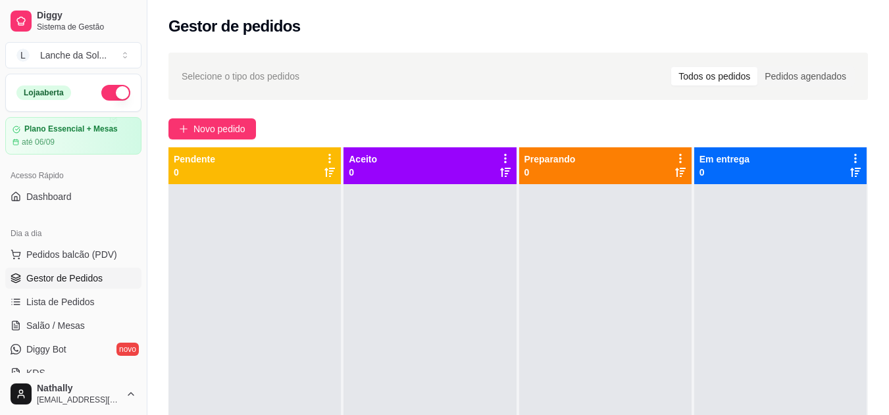
click at [0, 401] on div "Nathally [EMAIL_ADDRESS][DOMAIN_NAME]" at bounding box center [73, 394] width 147 height 42
click at [74, 255] on span "Pedidos balcão (PDV)" at bounding box center [71, 254] width 91 height 13
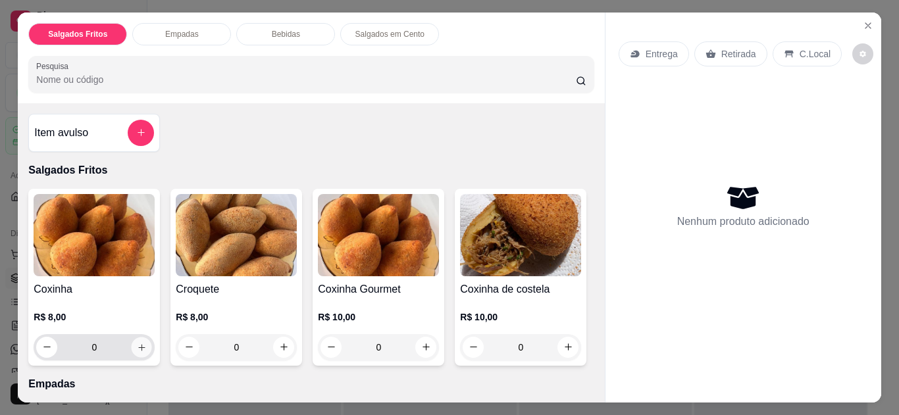
click at [140, 343] on icon "increase-product-quantity" at bounding box center [142, 348] width 10 height 10
type input "1"
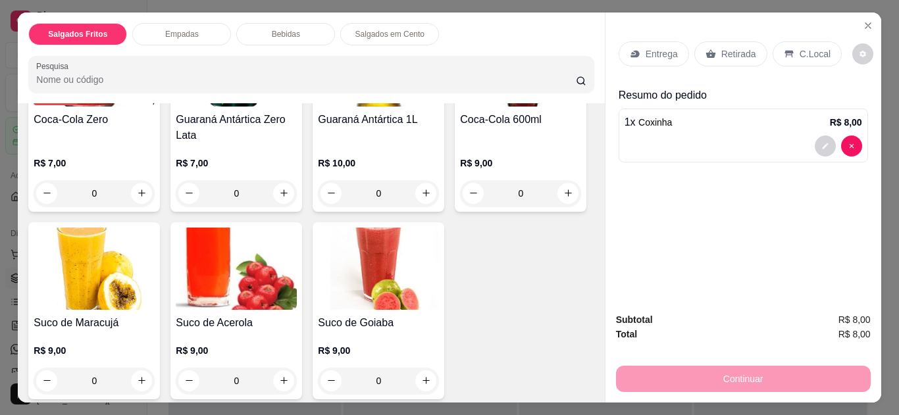
scroll to position [788, 0]
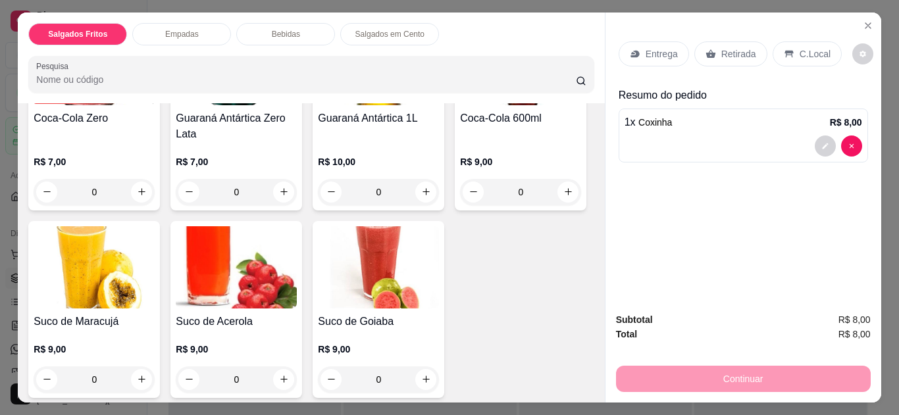
click at [588, 304] on div "Item avulso Salgados Fritos Coxinha R$ 8,00 1 Croquete R$ 8,00 0 Coxinha Gourme…" at bounding box center [311, 252] width 586 height 299
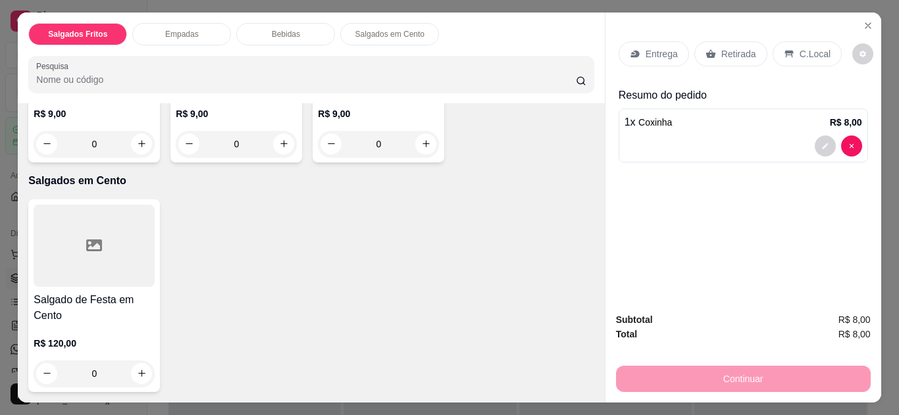
scroll to position [1313, 0]
click at [416, 154] on button "increase-product-quantity" at bounding box center [426, 144] width 20 height 20
type input "1"
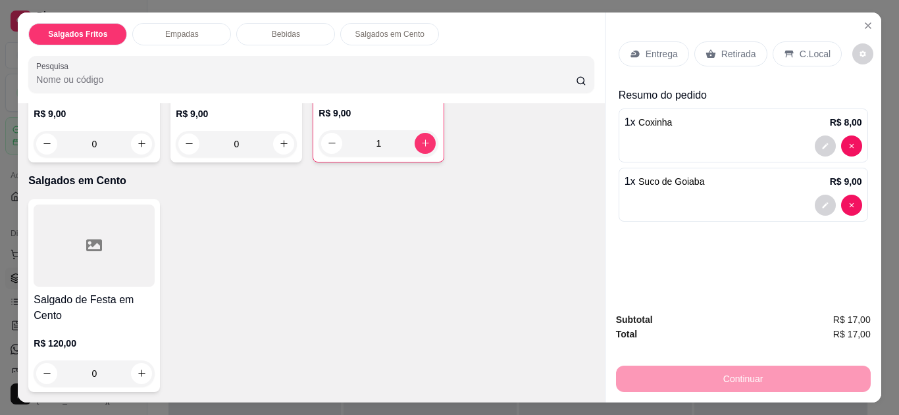
click at [712, 373] on div "Continuar" at bounding box center [743, 378] width 255 height 30
click at [707, 381] on div "Continuar" at bounding box center [743, 378] width 255 height 30
click at [766, 371] on div "Continuar" at bounding box center [743, 378] width 255 height 30
click at [798, 36] on div "Entrega Retirada C.Local" at bounding box center [743, 54] width 249 height 46
click at [798, 41] on div "C.Local" at bounding box center [807, 53] width 69 height 25
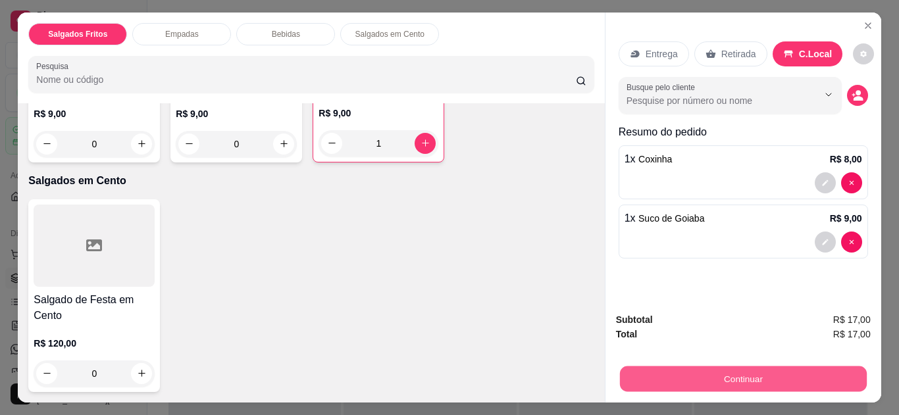
click at [718, 368] on button "Continuar" at bounding box center [742, 380] width 247 height 26
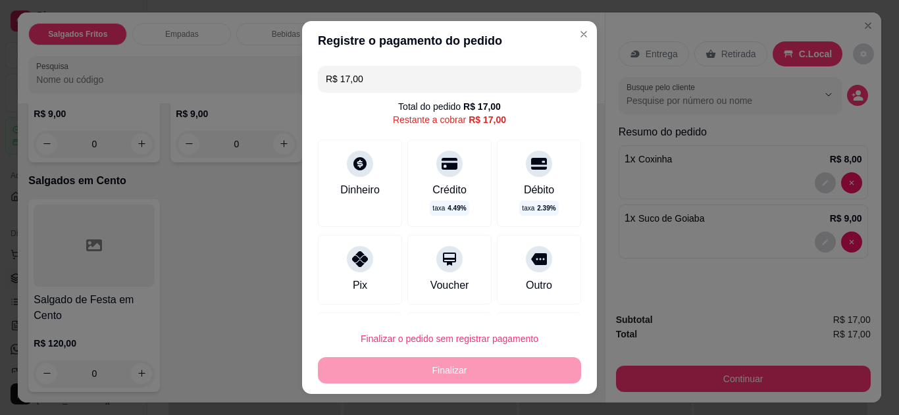
click at [349, 265] on div at bounding box center [360, 259] width 26 height 26
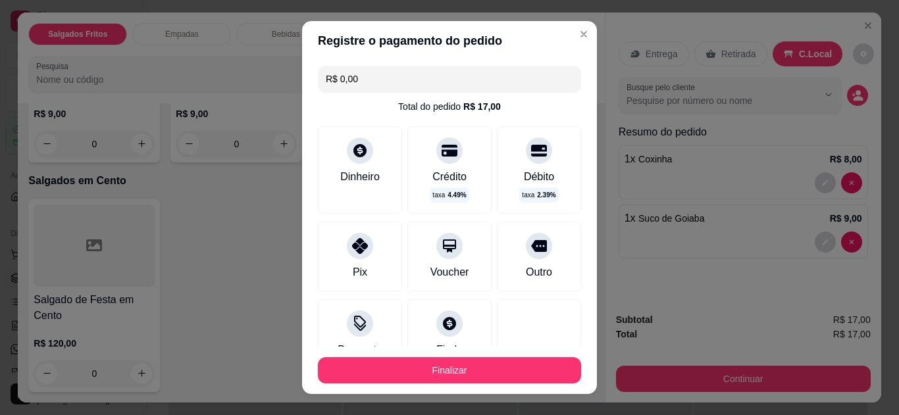
click at [521, 81] on input "R$ 0,00" at bounding box center [449, 79] width 247 height 26
type input "R$ 17,00"
click at [370, 249] on div "Pix" at bounding box center [360, 257] width 84 height 70
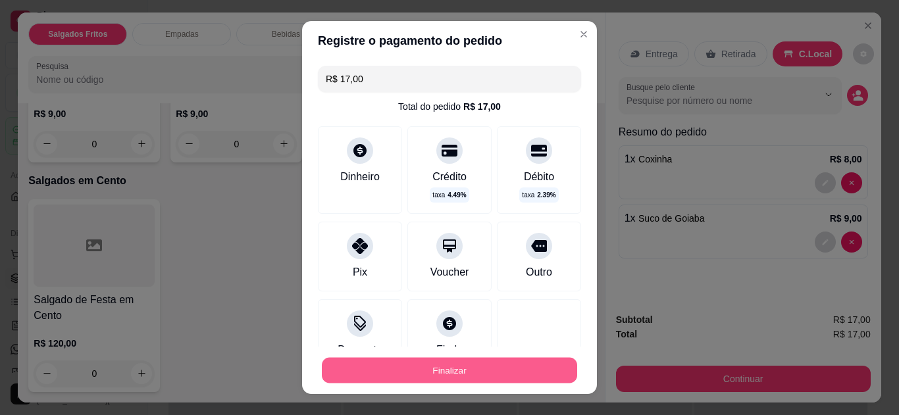
click at [391, 367] on button "Finalizar" at bounding box center [449, 371] width 255 height 26
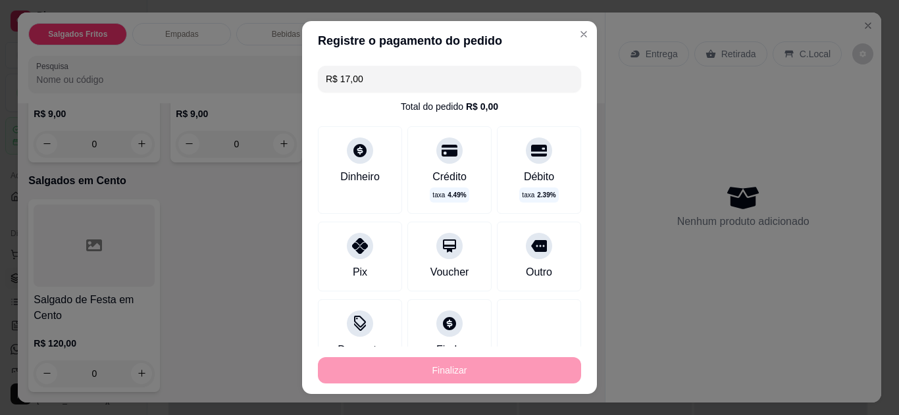
type input "0"
type input "-R$ 17,00"
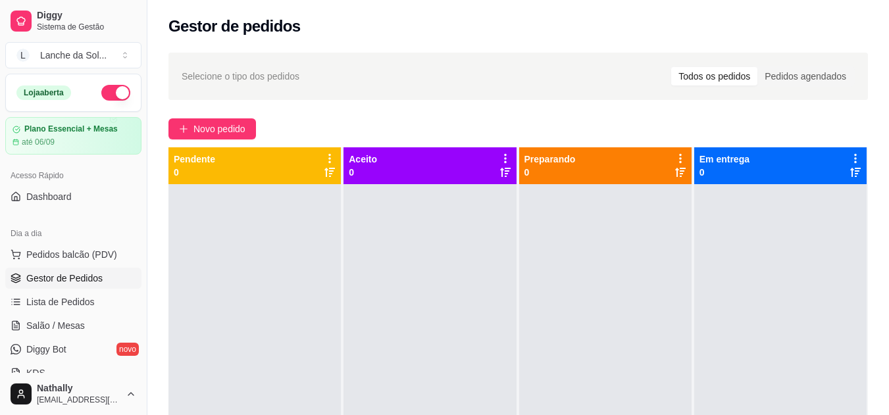
click at [112, 298] on link "Lista de Pedidos" at bounding box center [73, 302] width 136 height 21
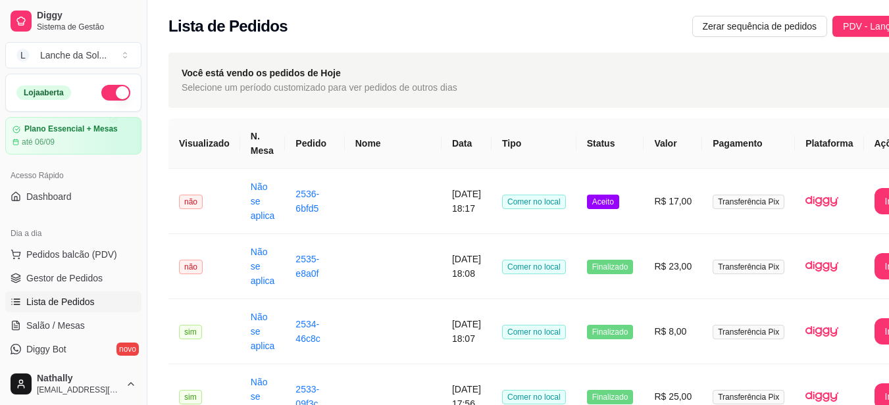
click at [106, 272] on link "Gestor de Pedidos" at bounding box center [73, 278] width 136 height 21
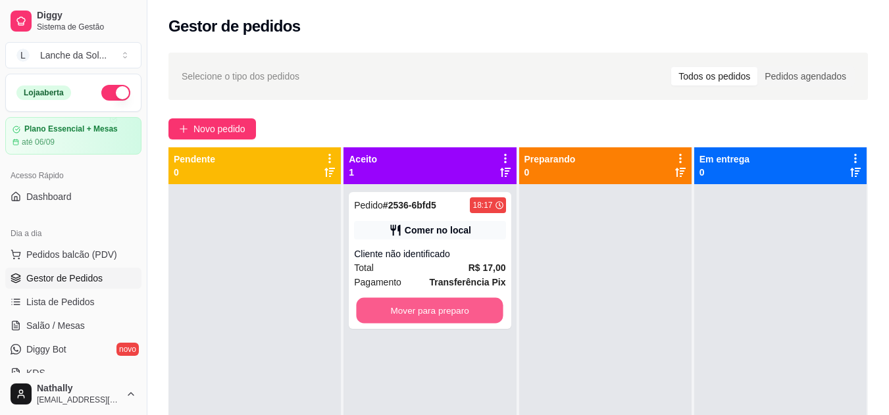
click at [380, 301] on button "Mover para preparo" at bounding box center [430, 311] width 147 height 26
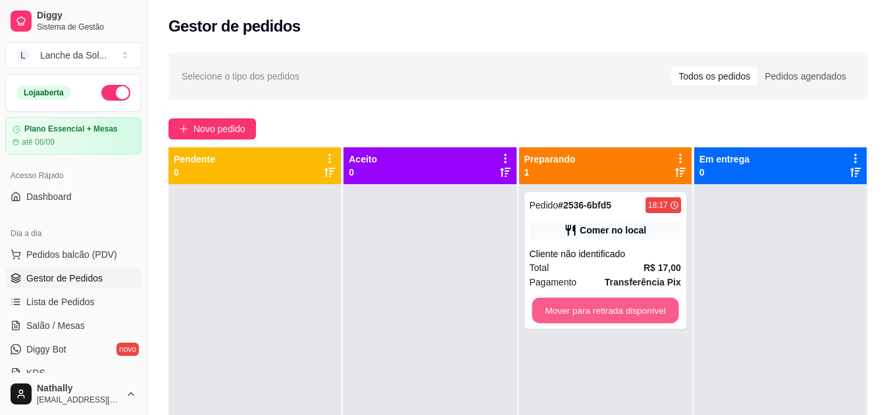
click at [548, 306] on button "Mover para retirada disponível" at bounding box center [605, 311] width 147 height 26
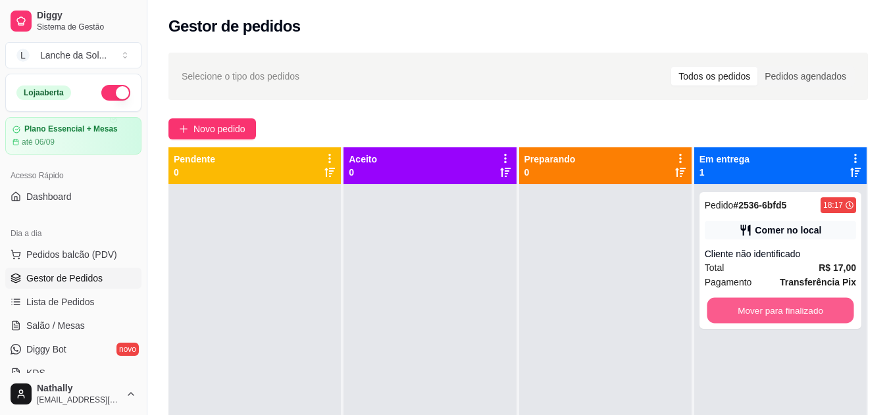
click at [742, 307] on button "Mover para finalizado" at bounding box center [780, 311] width 147 height 26
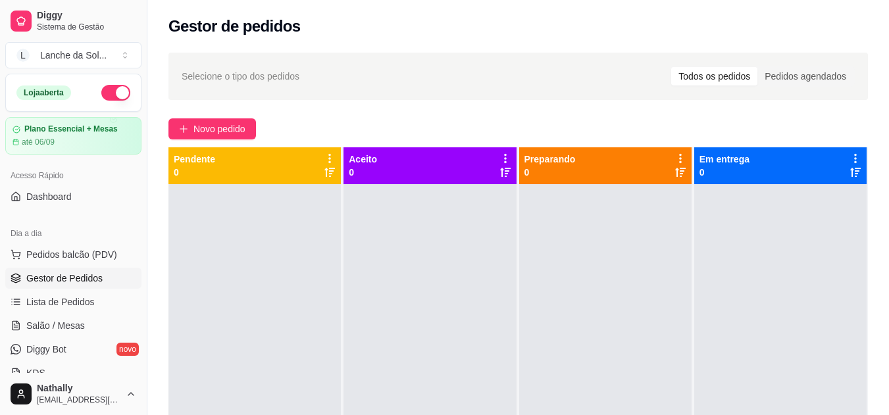
click at [90, 247] on button "Pedidos balcão (PDV)" at bounding box center [73, 254] width 136 height 21
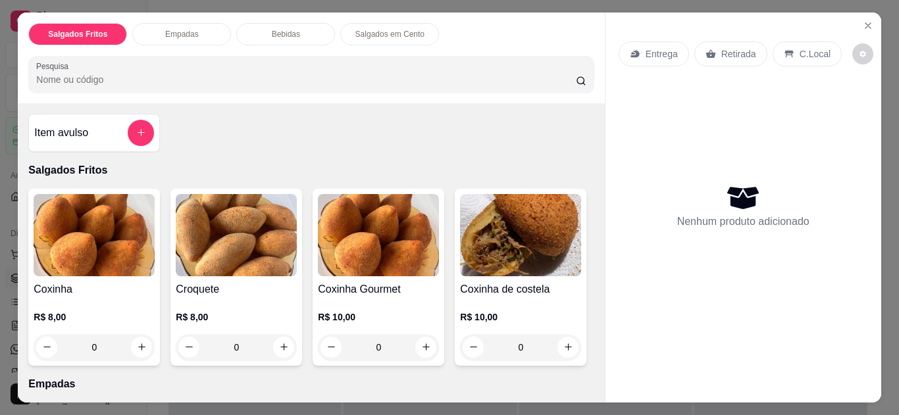
click at [778, 41] on div "C.Local" at bounding box center [807, 53] width 69 height 25
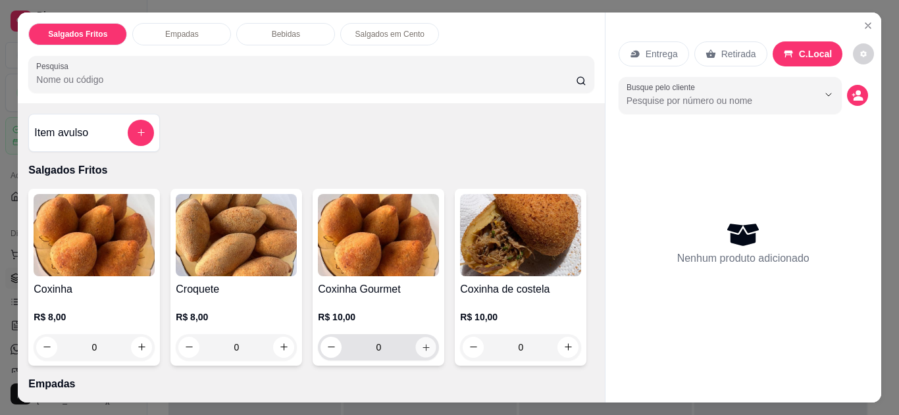
click at [422, 337] on button "increase-product-quantity" at bounding box center [426, 347] width 20 height 20
type input "1"
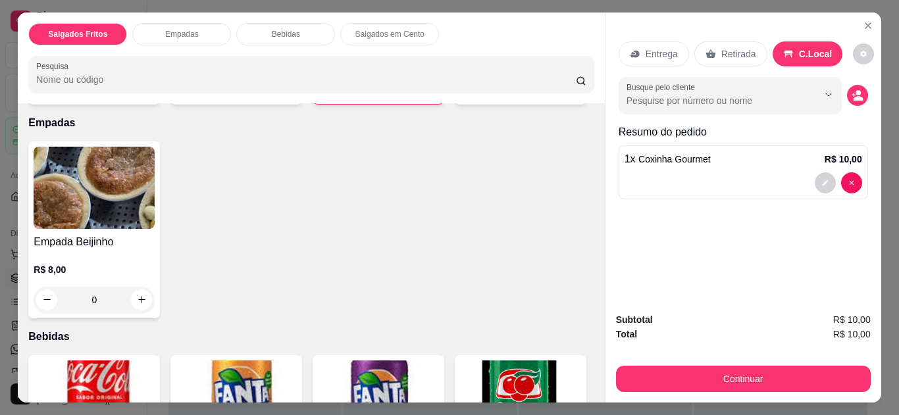
scroll to position [525, 0]
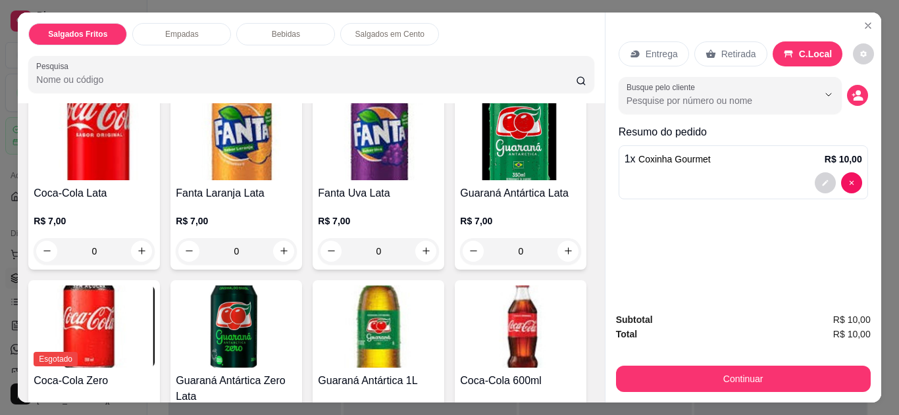
click at [132, 47] on button "increase-product-quantity" at bounding box center [142, 37] width 20 height 20
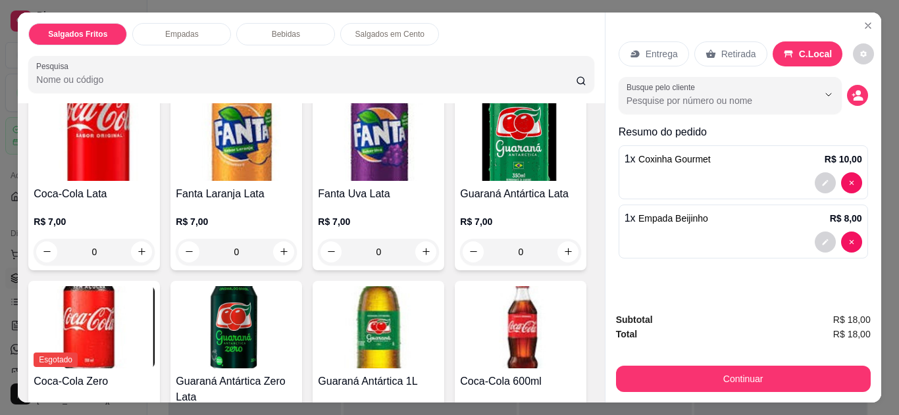
click at [136, 43] on icon "increase-product-quantity" at bounding box center [141, 38] width 10 height 10
type input "2"
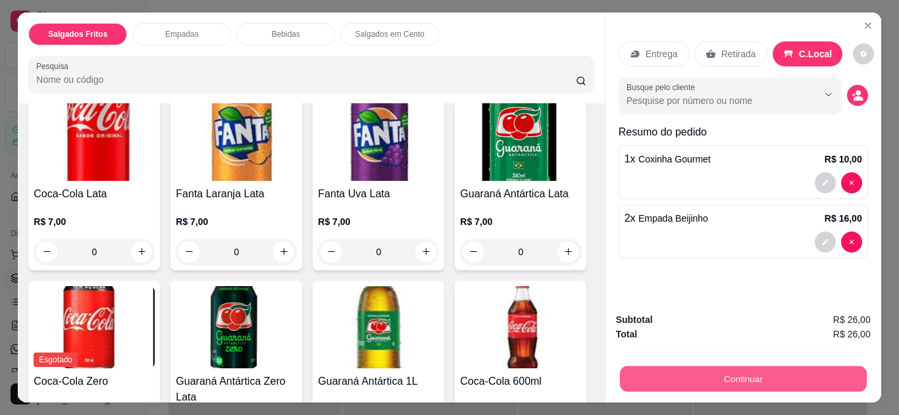
click at [681, 367] on button "Continuar" at bounding box center [742, 380] width 247 height 26
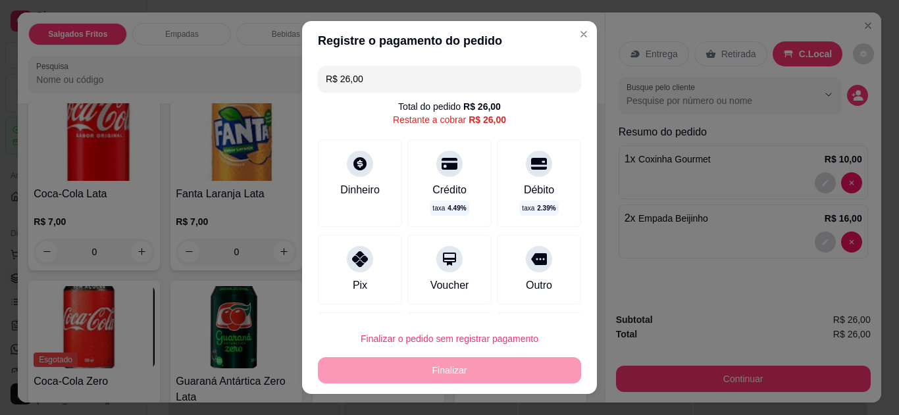
click at [354, 255] on icon at bounding box center [360, 259] width 16 height 16
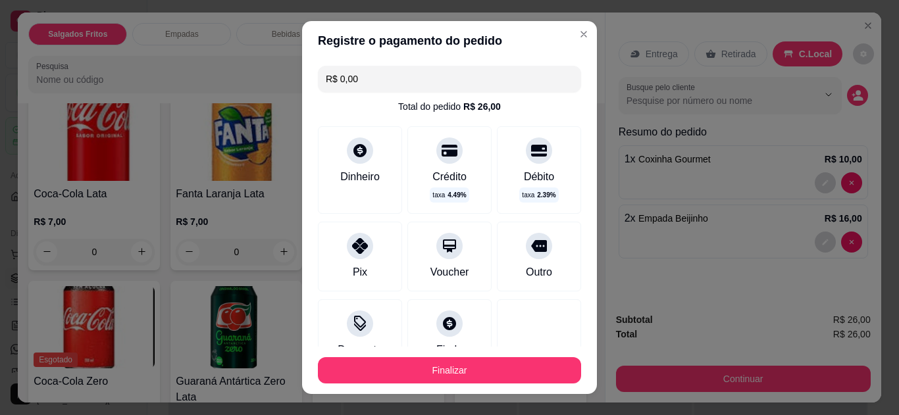
click at [411, 78] on input "R$ 0,00" at bounding box center [449, 79] width 247 height 26
type input "R$ 26,00"
click at [364, 238] on div at bounding box center [360, 246] width 26 height 26
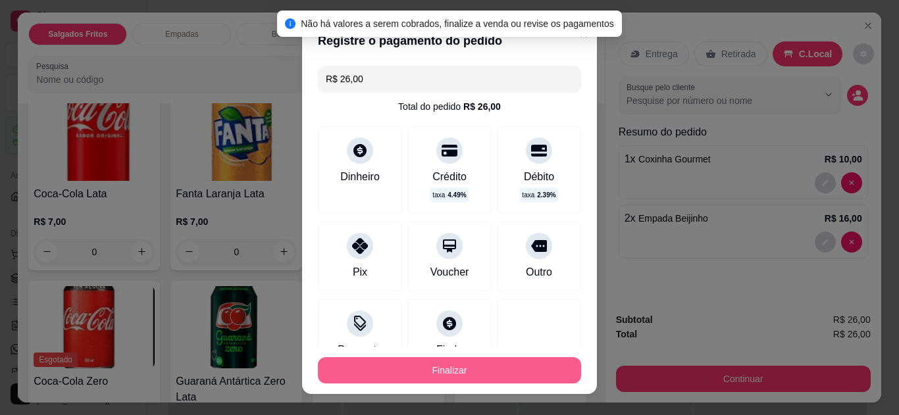
click at [429, 374] on button "Finalizar" at bounding box center [449, 370] width 263 height 26
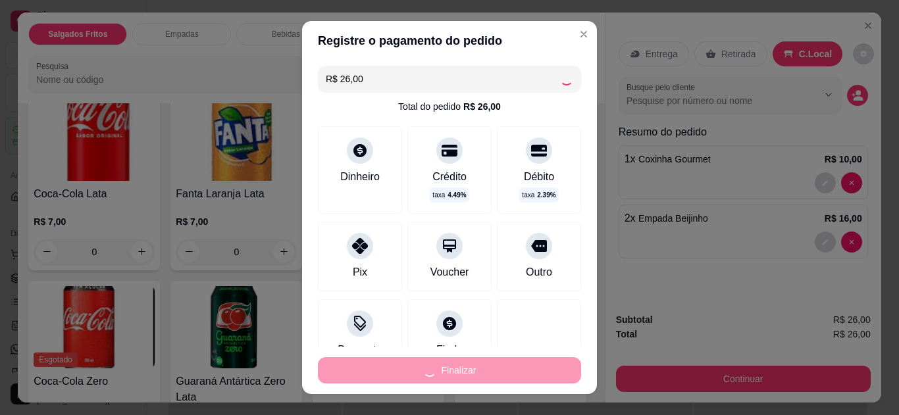
type input "0"
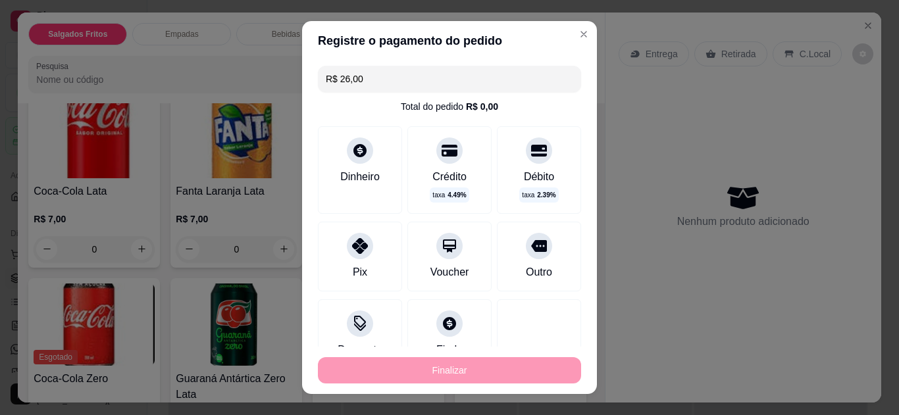
type input "-R$ 26,00"
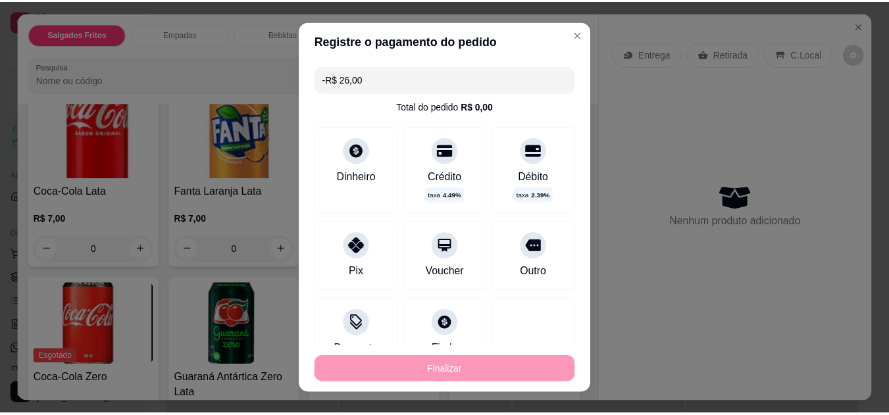
scroll to position [524, 0]
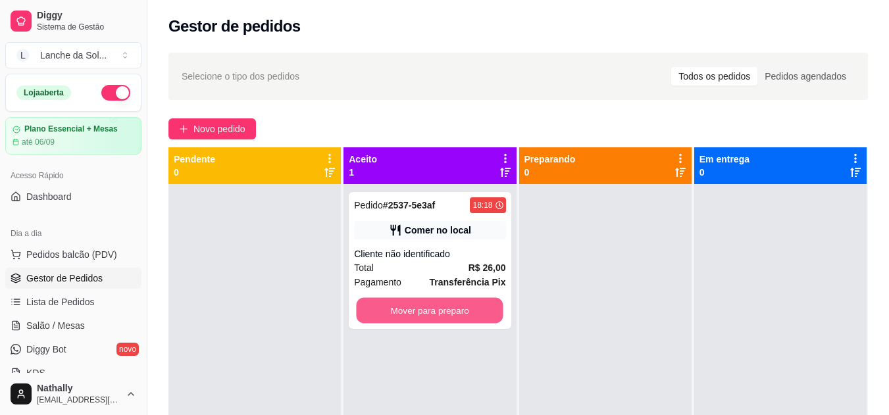
click at [450, 302] on button "Mover para preparo" at bounding box center [430, 311] width 147 height 26
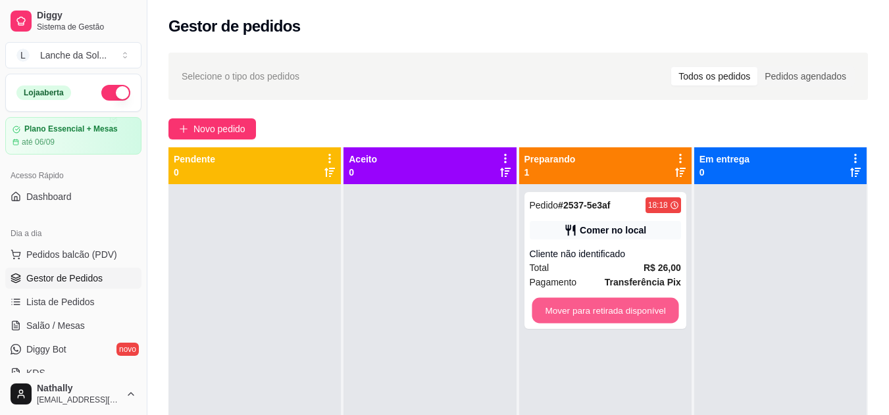
click at [556, 305] on button "Mover para retirada disponível" at bounding box center [605, 311] width 147 height 26
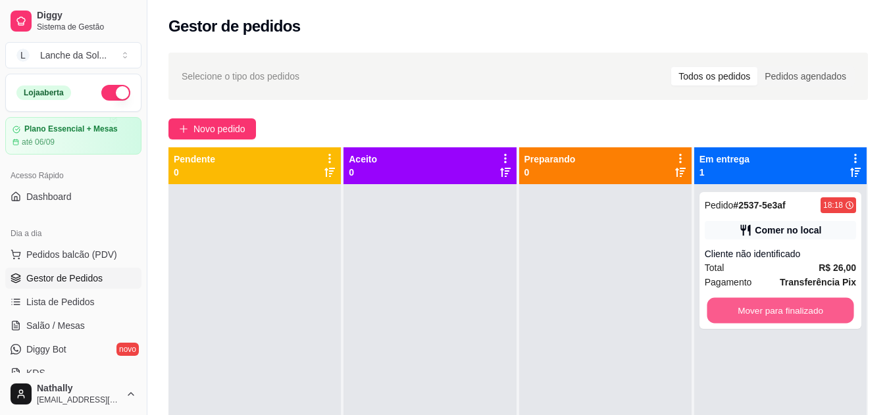
click at [754, 303] on button "Mover para finalizado" at bounding box center [780, 311] width 147 height 26
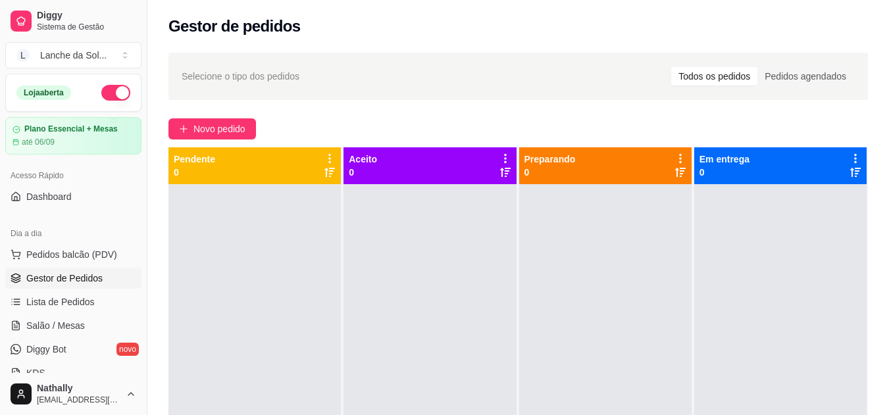
scroll to position [262, 0]
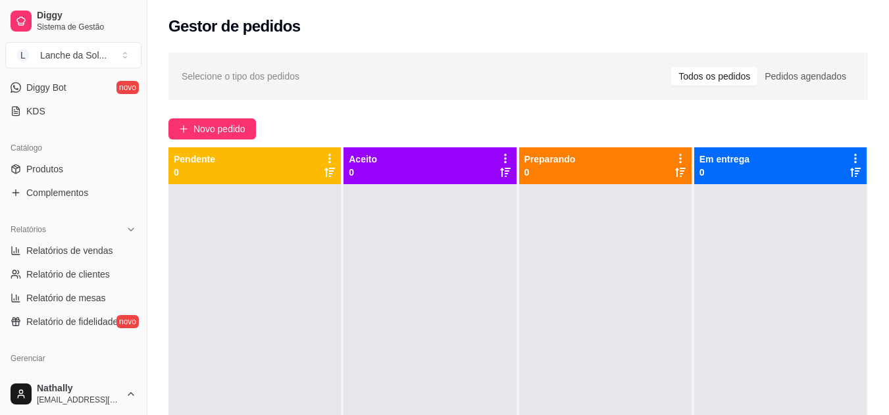
click at [95, 163] on link "Produtos" at bounding box center [73, 169] width 136 height 21
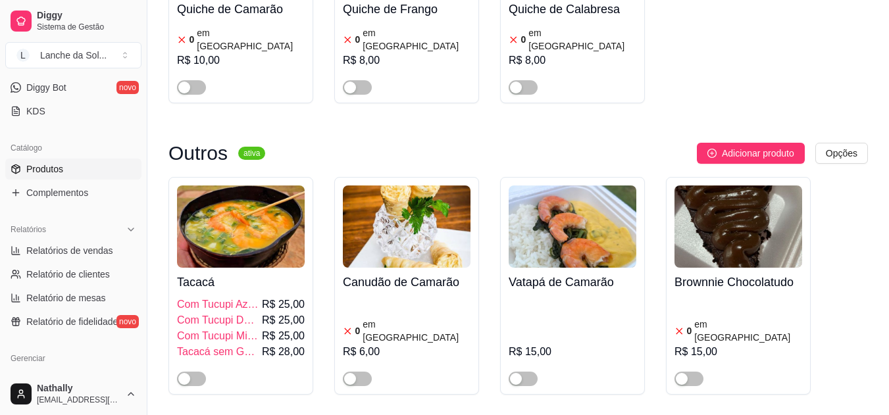
scroll to position [2180, 0]
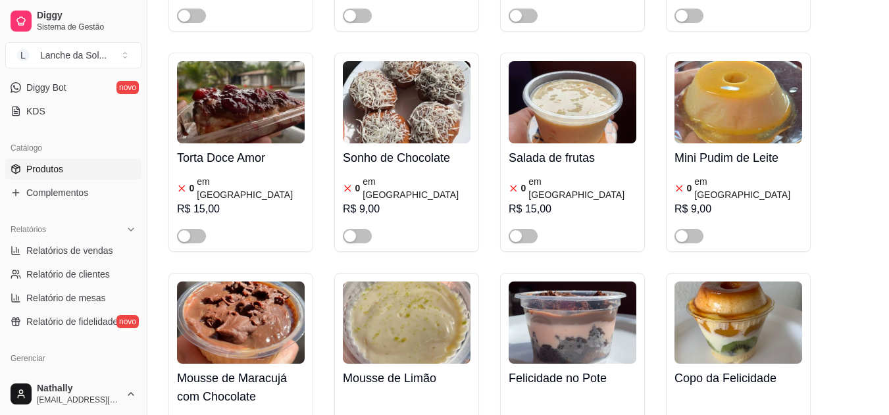
drag, startPoint x: 888, startPoint y: 243, endPoint x: 894, endPoint y: 238, distance: 7.4
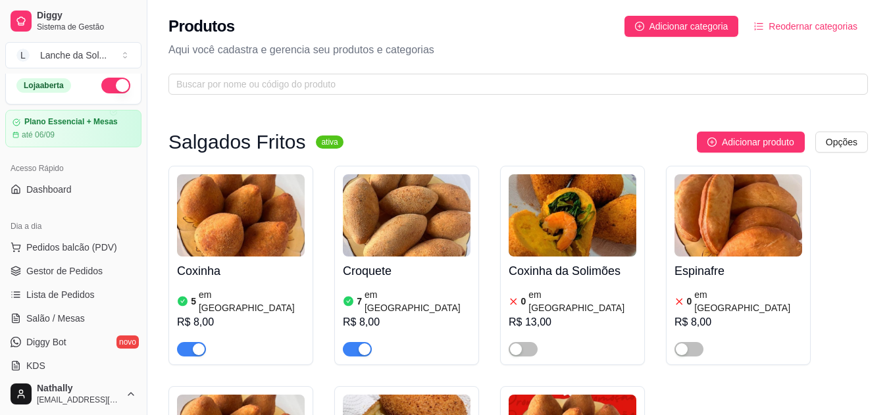
scroll to position [0, 0]
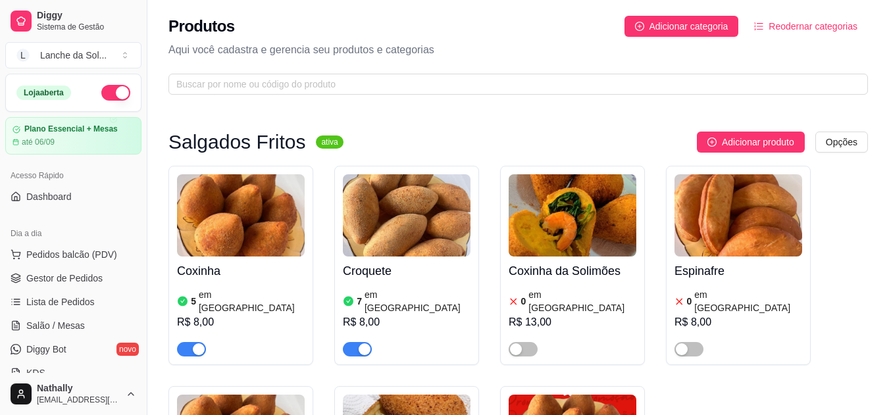
click at [87, 256] on span "Pedidos balcão (PDV)" at bounding box center [71, 254] width 91 height 13
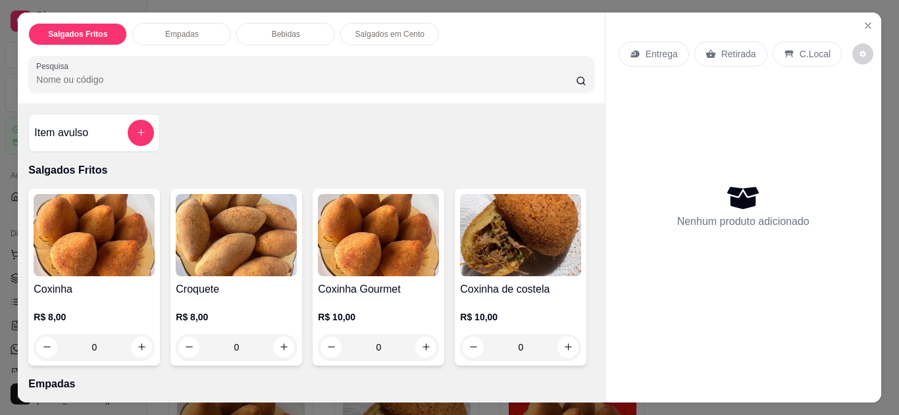
click at [792, 41] on div "C.Local" at bounding box center [807, 53] width 69 height 25
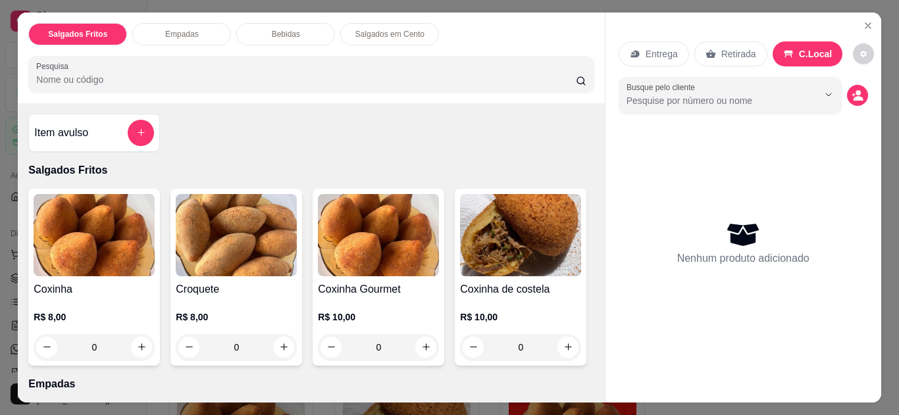
click at [863, 20] on icon "Close" at bounding box center [868, 25] width 11 height 11
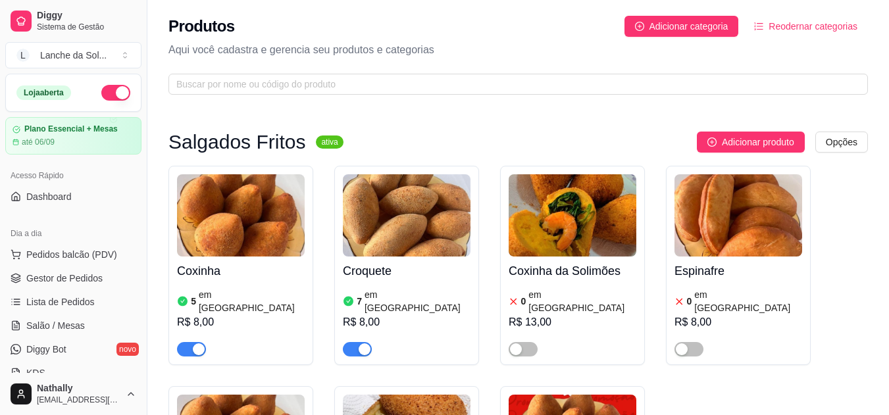
click at [97, 274] on span "Gestor de Pedidos" at bounding box center [64, 278] width 76 height 13
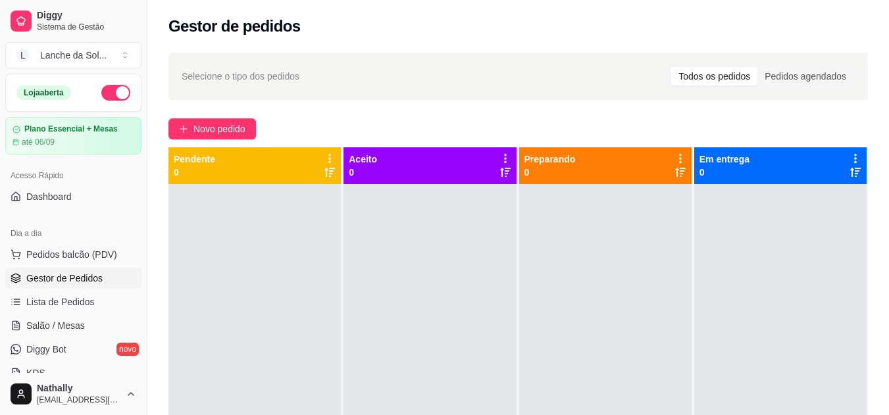
click at [80, 298] on span "Lista de Pedidos" at bounding box center [60, 301] width 68 height 13
